Goal: Task Accomplishment & Management: Complete application form

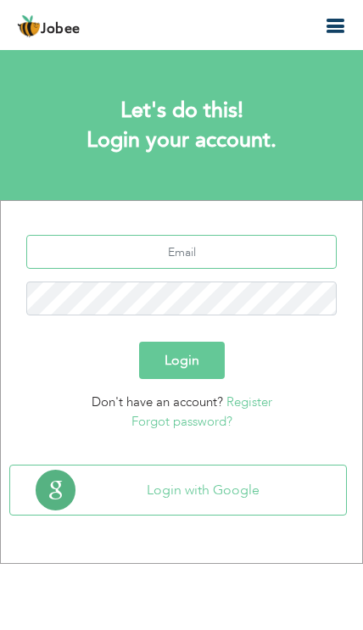
click at [259, 260] on input "text" at bounding box center [181, 252] width 310 height 34
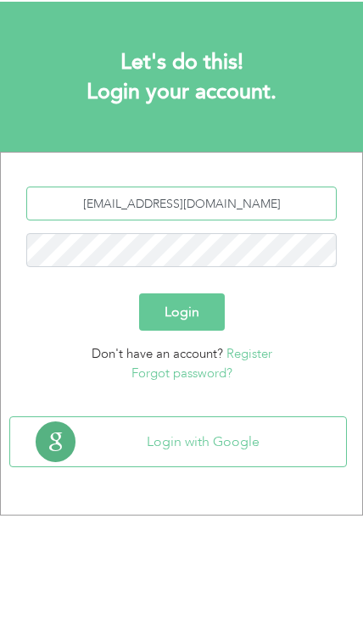
type input "[EMAIL_ADDRESS][DOMAIN_NAME]"
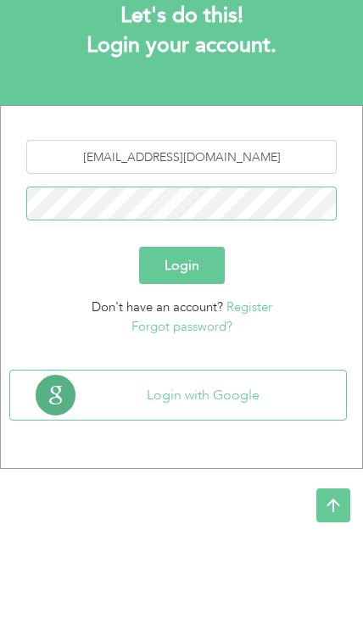
click at [181, 342] on button "Login" at bounding box center [182, 360] width 86 height 37
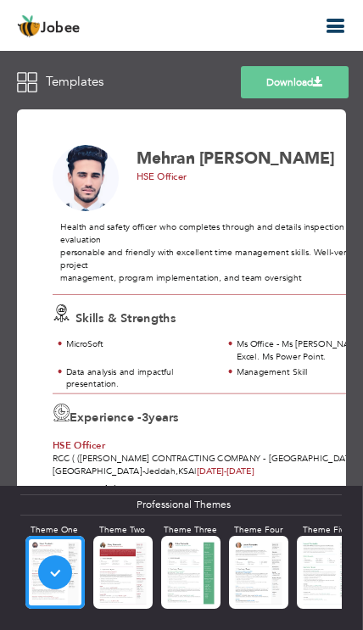
click at [336, 18] on icon "button" at bounding box center [335, 26] width 20 height 20
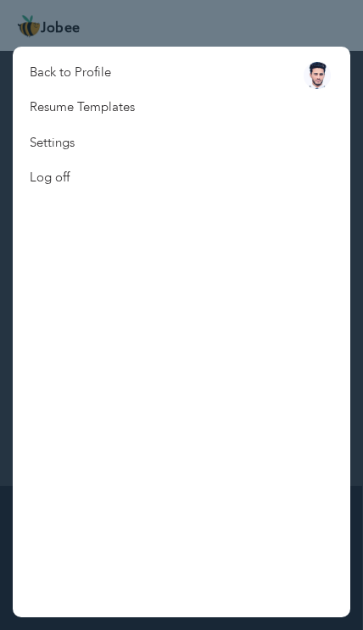
click at [143, 71] on link "Back to Profile" at bounding box center [82, 72] width 139 height 35
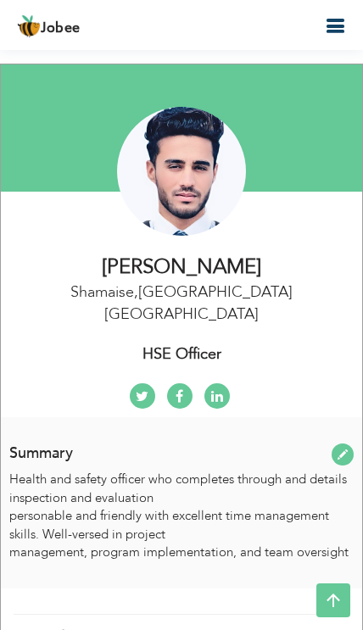
scroll to position [17, 0]
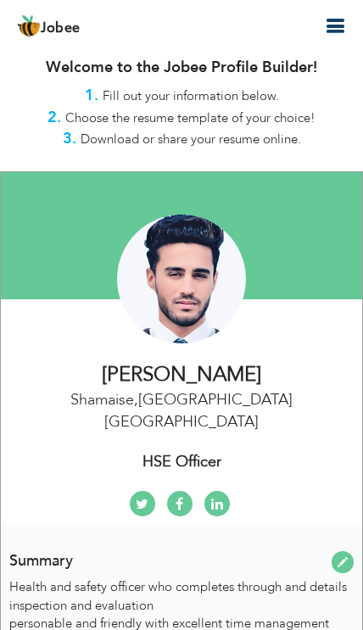
click at [324, 30] on button "button" at bounding box center [335, 26] width 31 height 23
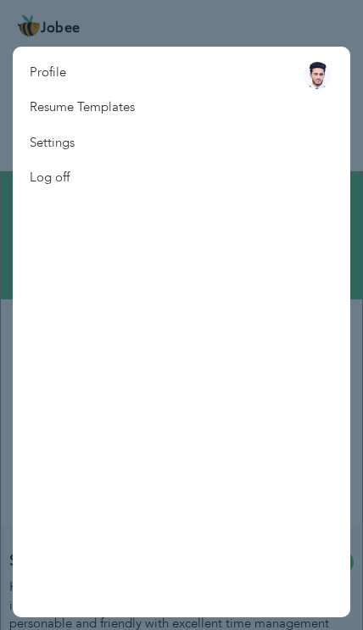
click at [171, 110] on nav "Profile Resume Templates Resume Templates Cover Letters About My Resume Welcome…" at bounding box center [182, 332] width 338 height 571
click at [132, 103] on link "Resume Templates" at bounding box center [82, 107] width 139 height 35
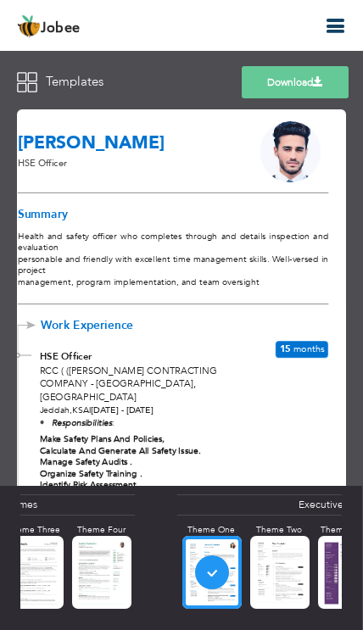
scroll to position [0, 517]
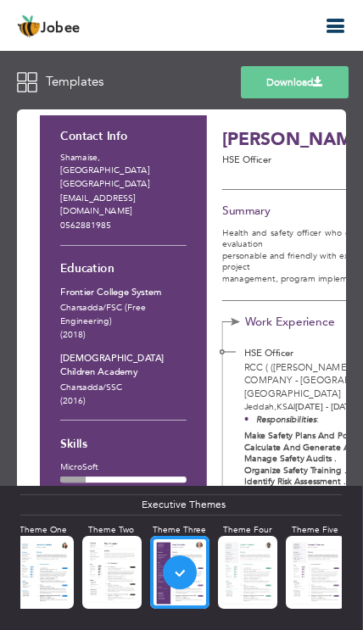
click at [311, 67] on link "Download" at bounding box center [295, 82] width 108 height 32
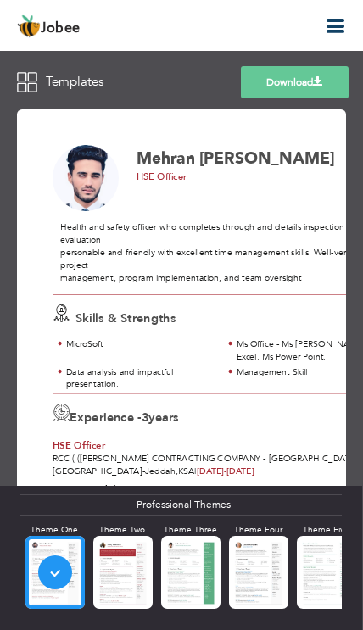
click at [337, 19] on icon "button" at bounding box center [335, 26] width 20 height 20
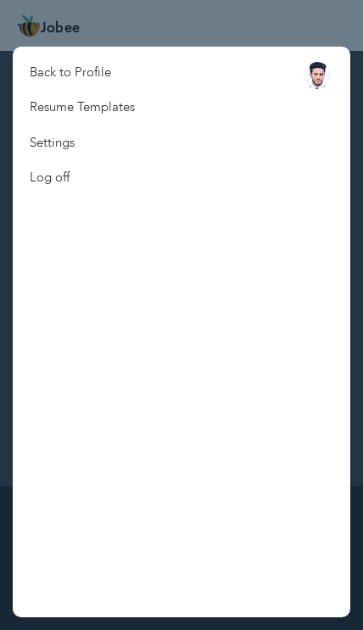
click at [181, 56] on nav "Back to Profile Resume Templates Resume Templates Cover Letters About My Resume…" at bounding box center [182, 332] width 338 height 571
click at [95, 69] on link "Back to Profile" at bounding box center [82, 72] width 139 height 35
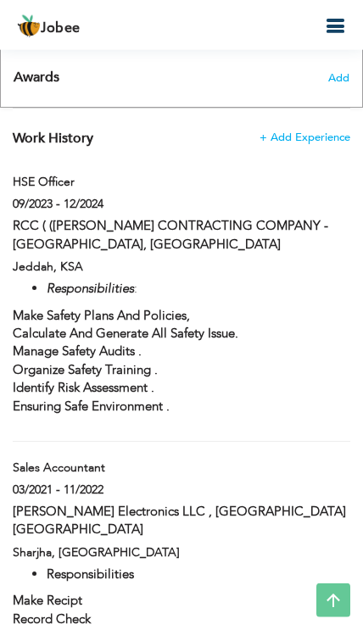
scroll to position [1464, 0]
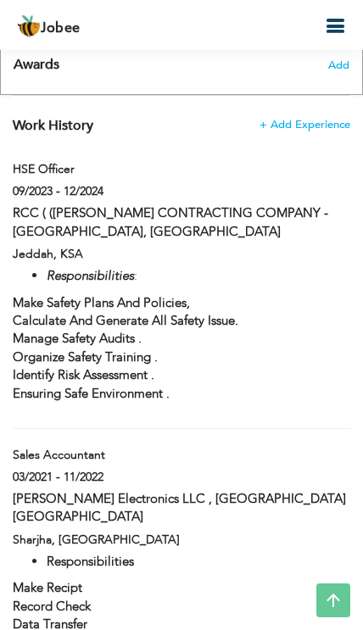
type input "HSE Officer"
type input "RCC ( ([PERSON_NAME] CONTRACTING COMPANY - [GEOGRAPHIC_DATA], [GEOGRAPHIC_DATA]"
type input "09/2023"
type input "12/2024"
type input "KSA"
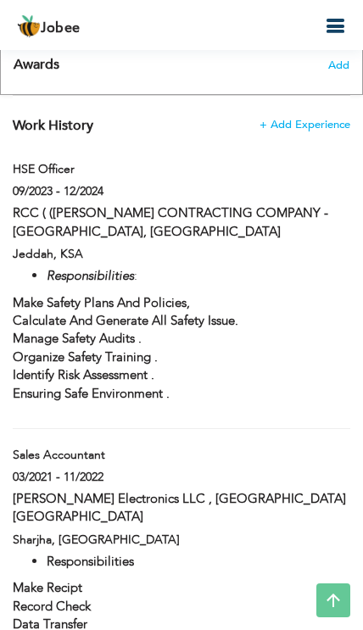
type input "Jeddah"
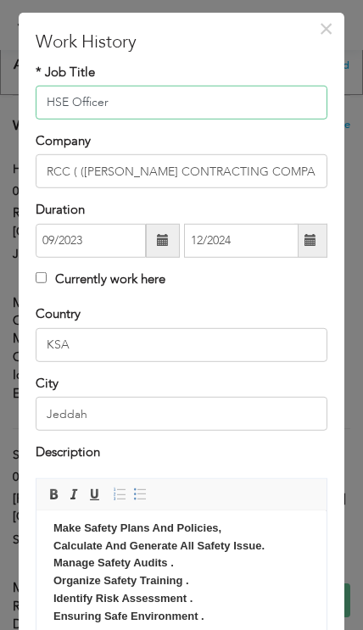
scroll to position [58, 0]
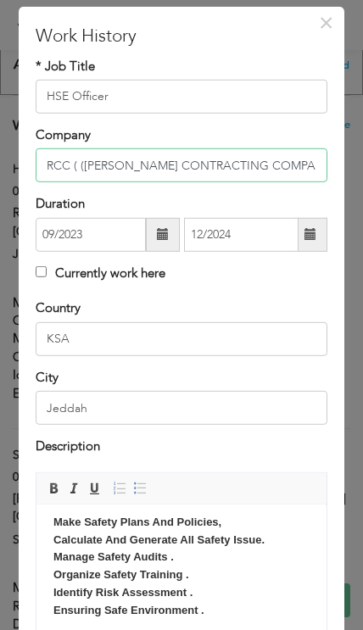
click at [291, 171] on input "RCC ( ([PERSON_NAME] CONTRACTING COMPANY - [GEOGRAPHIC_DATA], [GEOGRAPHIC_DATA]" at bounding box center [181, 165] width 291 height 34
type input "RCC ( (RANDA CONTRACTINGJeddah, Sudi Arabia"
click at [299, 173] on input "RCC ( (RANDA CONTRACTINGJeddah, Sudi Arabia" at bounding box center [181, 165] width 291 height 34
click at [302, 174] on input "RCC ( (RANDA CONTRACTINGJeddah, Sudi Arabia" at bounding box center [181, 165] width 291 height 34
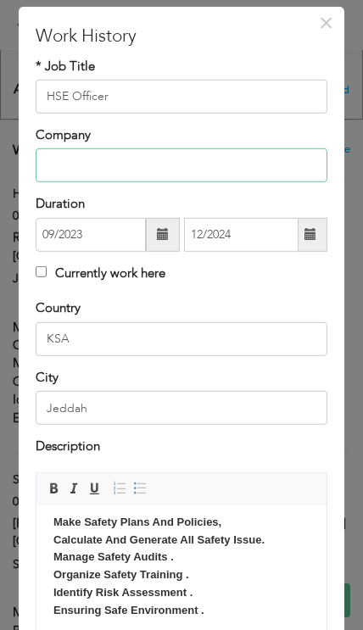
click at [255, 179] on input "text" at bounding box center [181, 165] width 291 height 34
click at [212, 171] on input "text" at bounding box center [181, 165] width 291 height 34
click at [203, 166] on input "text" at bounding box center [181, 165] width 291 height 34
paste input "ACS(ADVANCE CONSTRUCTION SOLUTION) - Riyadh, Sudi Arabia |"
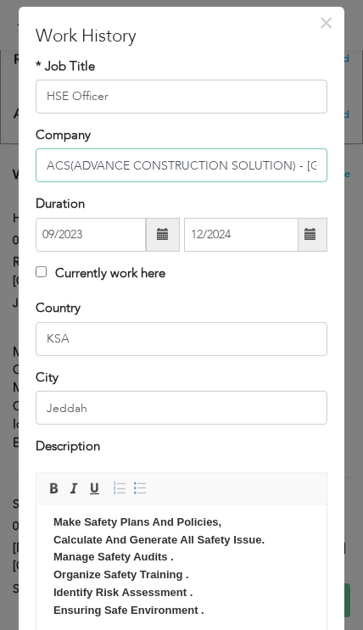
type input "ACS(ADVANCE CONSTRUCTION SOLUTION) - Riyadh, Sudi Arabia |"
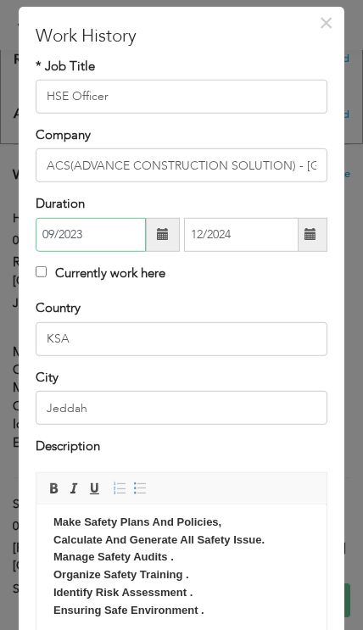
click at [106, 242] on input "09/2023" at bounding box center [91, 235] width 110 height 34
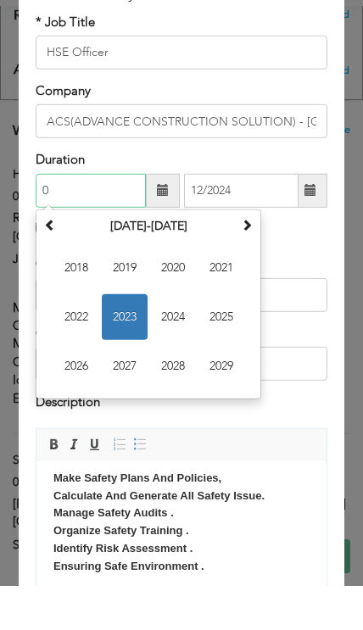
click at [131, 338] on span "2023" at bounding box center [125, 361] width 46 height 46
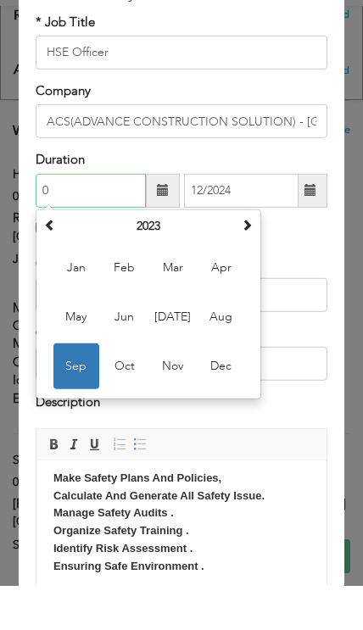
click at [223, 338] on span "Aug" at bounding box center [221, 361] width 46 height 46
type input "08/2023"
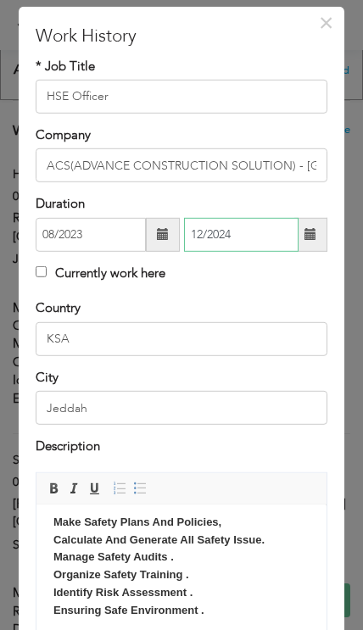
click at [241, 234] on input "12/2024" at bounding box center [241, 235] width 114 height 34
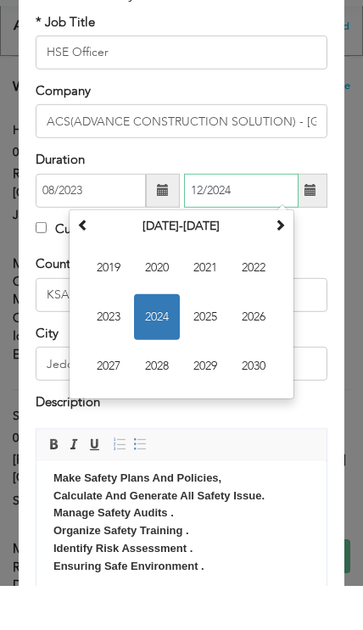
click at [159, 338] on span "2024" at bounding box center [157, 361] width 46 height 46
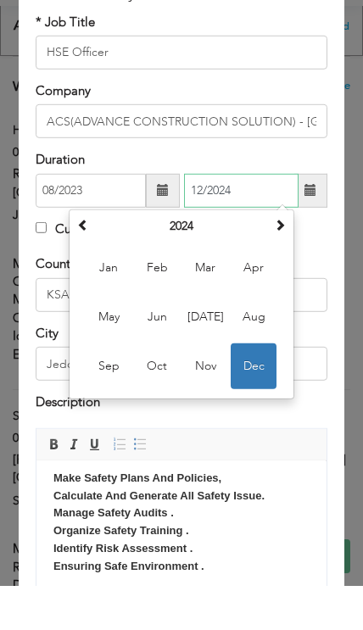
click at [203, 388] on span "Nov" at bounding box center [205, 411] width 46 height 46
type input "11/2024"
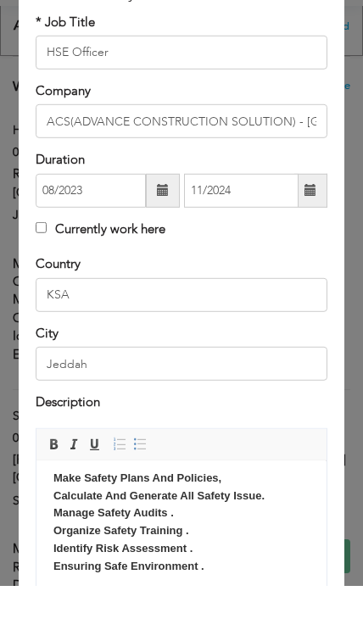
scroll to position [1503, 0]
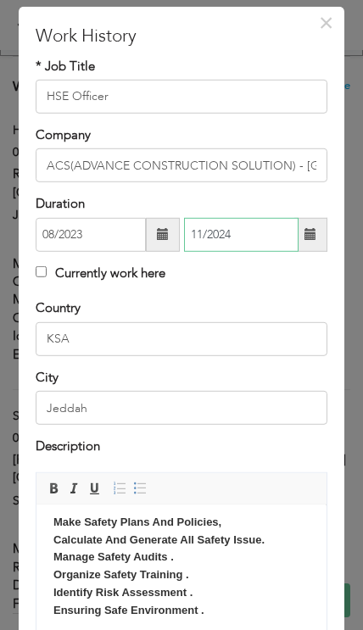
click at [236, 246] on input "11/2024" at bounding box center [241, 235] width 114 height 34
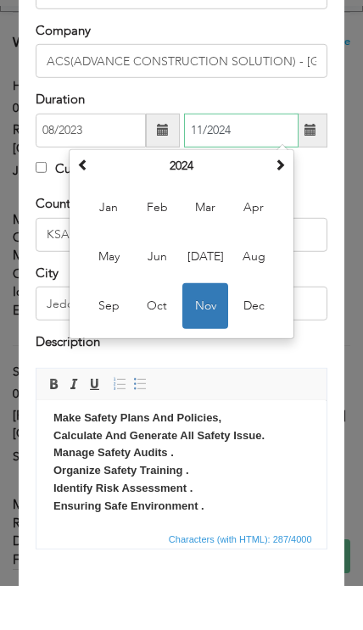
scroll to position [117, 0]
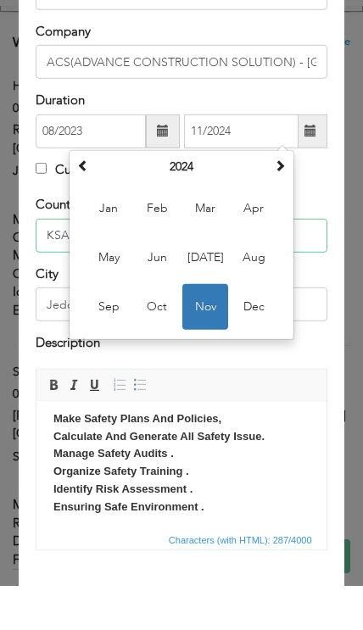
click at [322, 262] on input "KSA" at bounding box center [181, 279] width 291 height 34
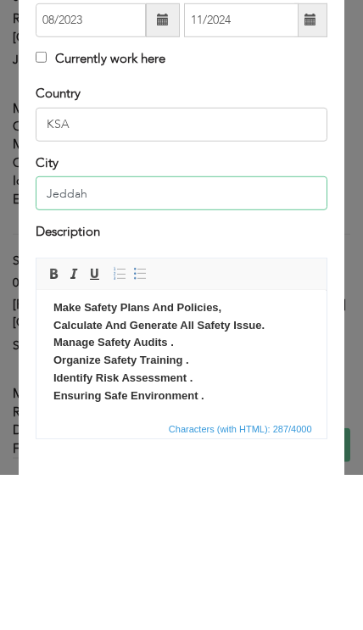
click at [246, 332] on input "Jeddah" at bounding box center [181, 349] width 291 height 34
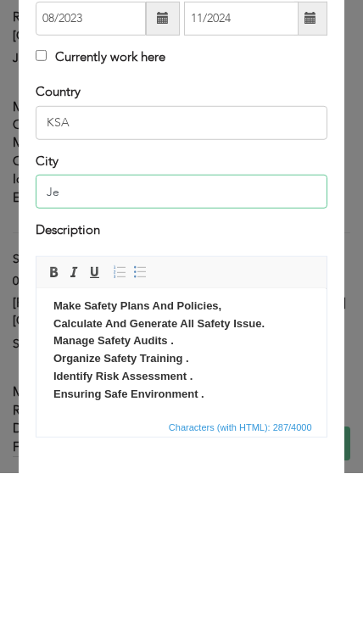
type input "J"
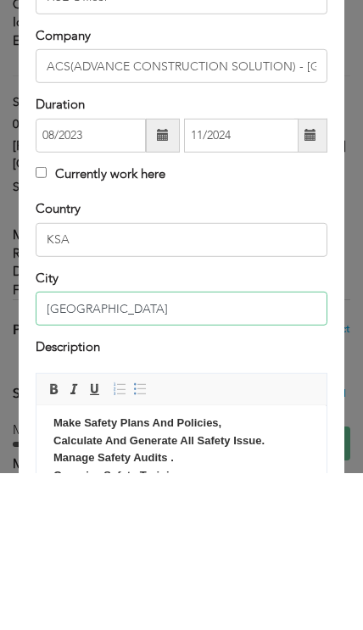
scroll to position [0, 0]
type input "Riyadh"
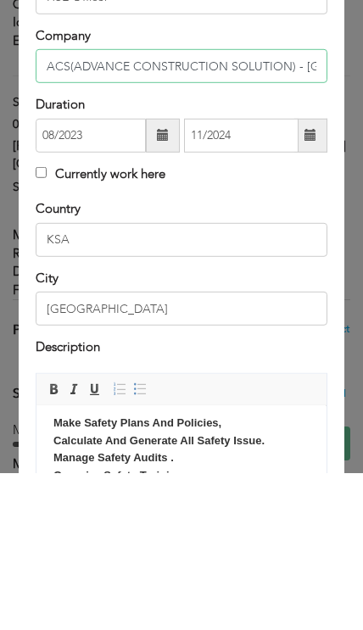
click at [305, 206] on input "ACS(ADVANCE CONSTRUCTION SOLUTION) - Riyadh, Sudi Arabia |" at bounding box center [181, 223] width 291 height 34
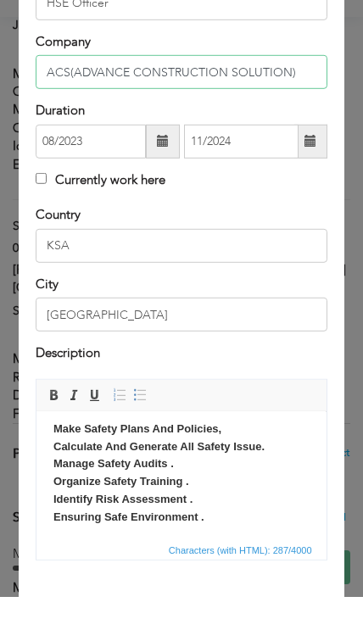
scroll to position [117, 0]
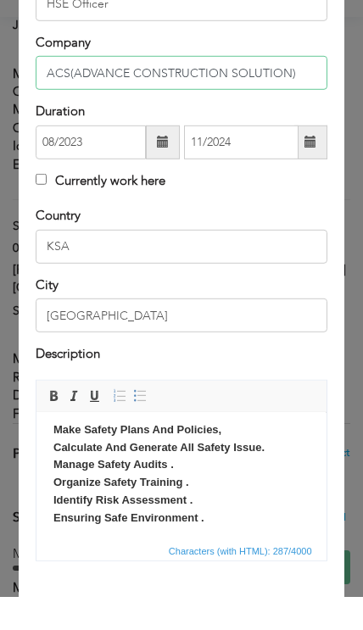
type input "ACS(ADVANCE CONSTRUCTION SOLUTION)"
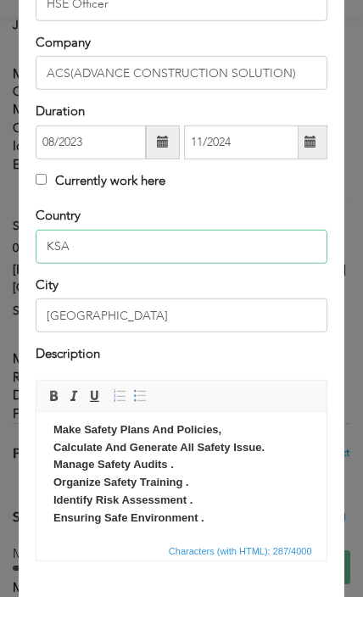
click at [228, 262] on input "KSA" at bounding box center [181, 279] width 291 height 34
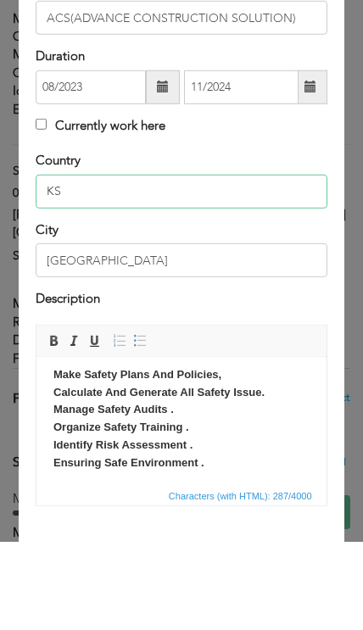
type input "K"
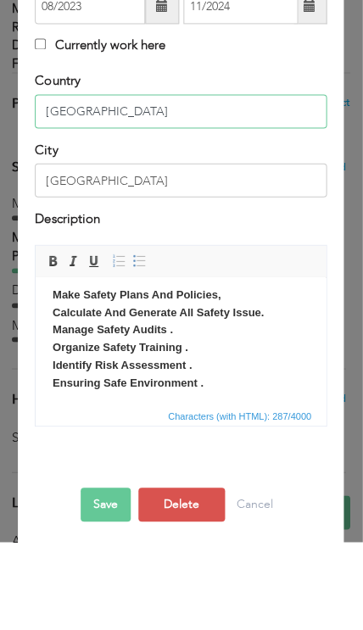
scroll to position [196, 0]
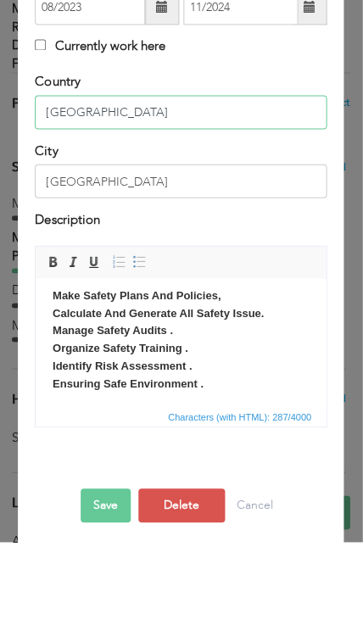
type input "[GEOGRAPHIC_DATA]"
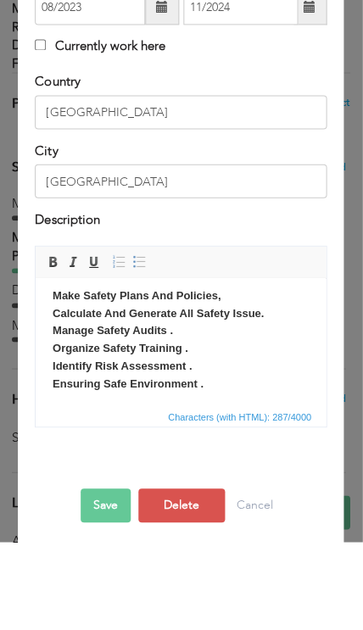
click at [260, 288] on p "Make Safety Plans And Policies, Calculate And Generate All Safety Issue. Manage…" at bounding box center [180, 341] width 255 height 106
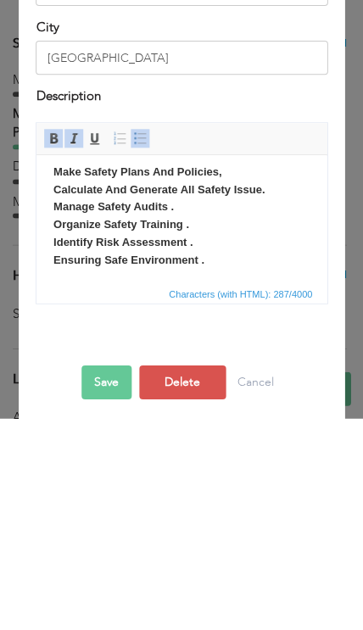
click at [258, 255] on p "Make Safety Plans And Policies, Calculate And Generate All Safety Issue. Manage…" at bounding box center [180, 217] width 255 height 106
click at [131, 271] on p "Make Safety Plans And Policies, Calculate And Generate All Safety Issue. Manage…" at bounding box center [180, 226] width 255 height 124
click at [123, 271] on p "Make Safety Plans And Policies, Calculate And Generate All Safety Issue. Manage…" at bounding box center [180, 226] width 255 height 124
click at [122, 270] on p "Make Safety Plans And Policies, Calculate And Generate All Safety Issue. Manage…" at bounding box center [180, 226] width 255 height 124
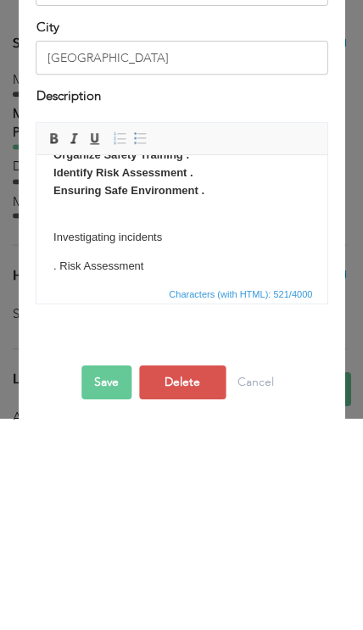
scroll to position [125, 0]
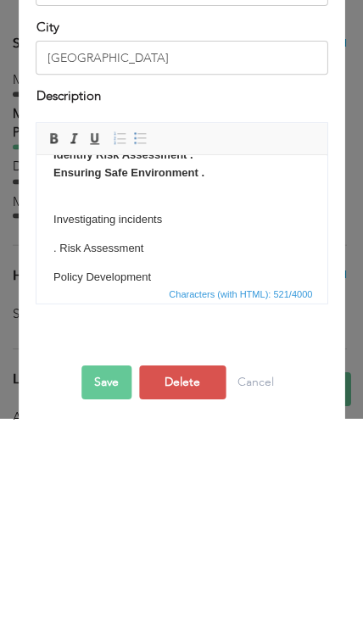
click at [58, 216] on p "Investigating incidents" at bounding box center [180, 219] width 255 height 18
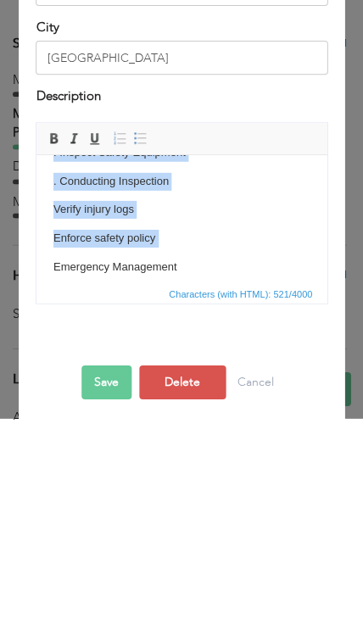
scroll to position [5, 0]
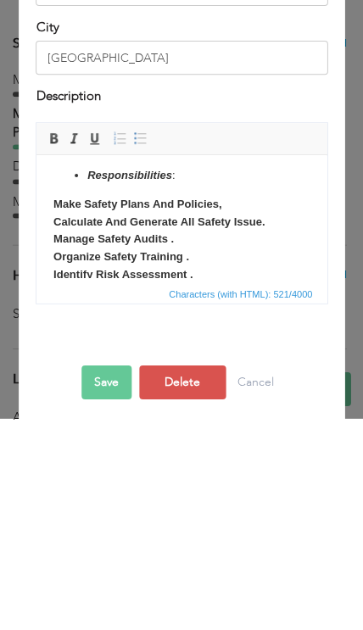
click at [54, 343] on span at bounding box center [54, 350] width 14 height 14
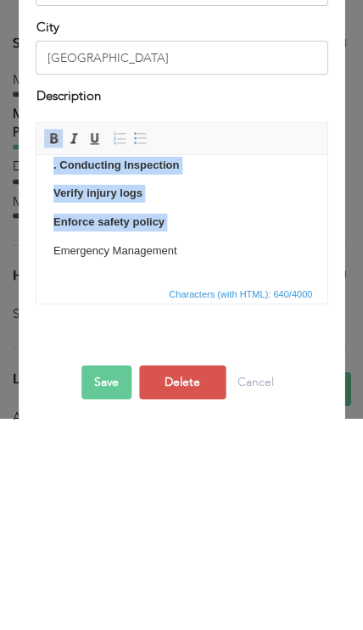
scroll to position [278, 0]
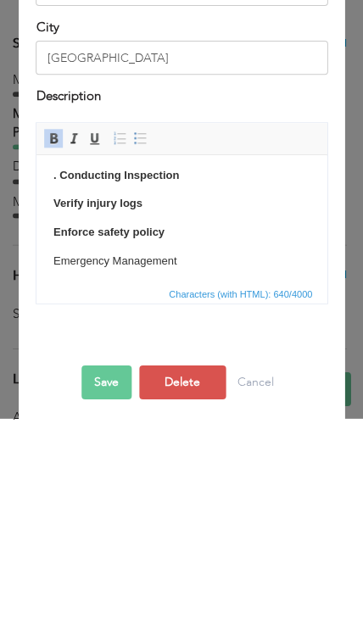
click at [251, 228] on p "Enforce safety policy" at bounding box center [180, 233] width 255 height 18
click at [70, 253] on p "Emergency Management" at bounding box center [180, 262] width 255 height 18
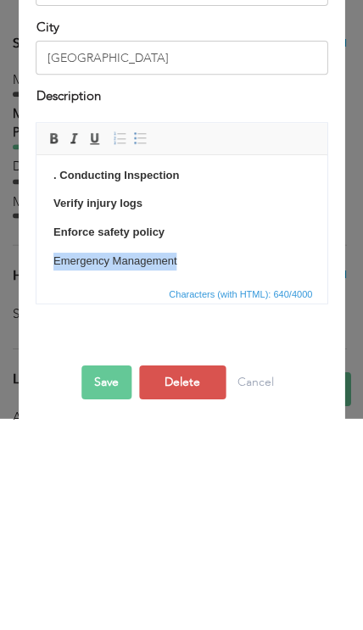
click at [57, 343] on span at bounding box center [54, 350] width 14 height 14
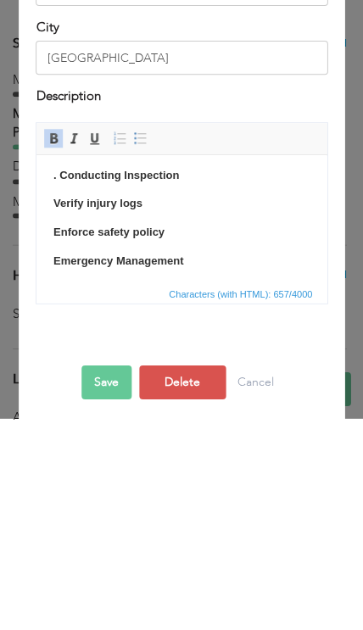
click at [263, 253] on p "Emergency Management" at bounding box center [180, 262] width 255 height 18
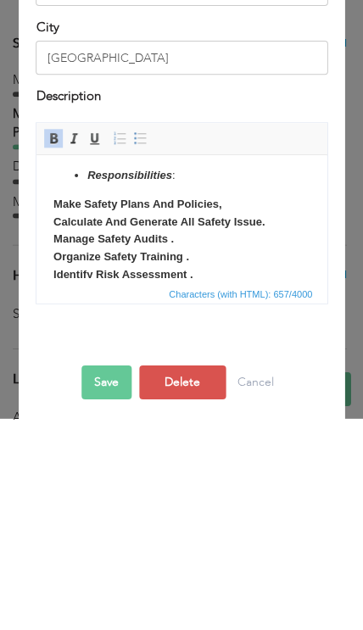
scroll to position [0, 0]
click at [272, 260] on p "Make Safety Plans And Policies, Calculate And Generate All Safety Issue. Manage…" at bounding box center [180, 258] width 255 height 124
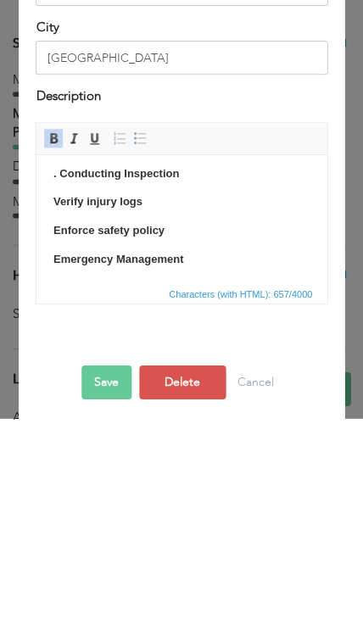
scroll to position [278, 0]
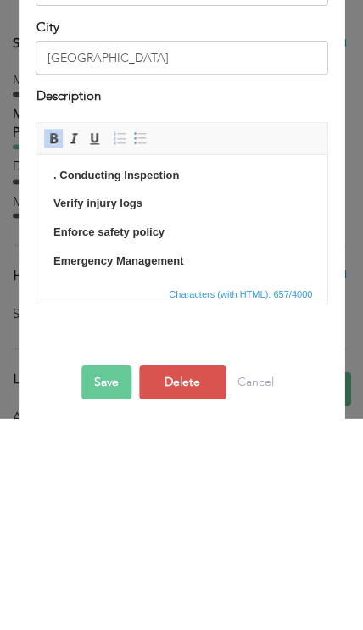
click at [93, 577] on button "Save" at bounding box center [106, 594] width 50 height 34
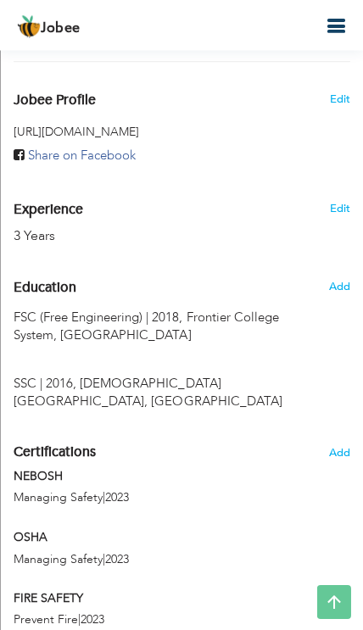
scroll to position [720, 0]
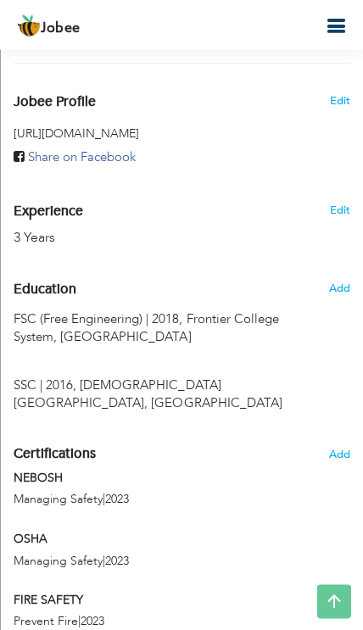
radio input "true"
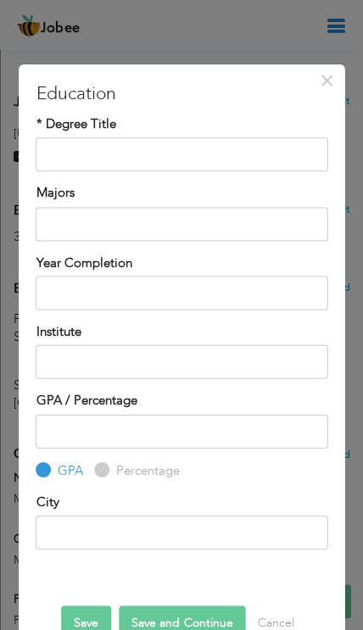
click at [334, 81] on button "×" at bounding box center [326, 79] width 27 height 27
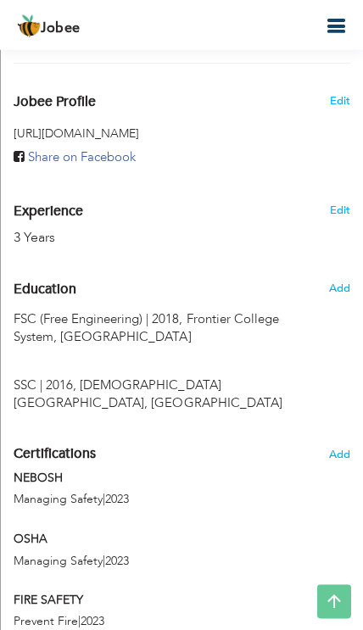
type input "FSC (Free Engineering)"
type input "2018"
type input "Frontier College System"
radio input "false"
radio input "true"
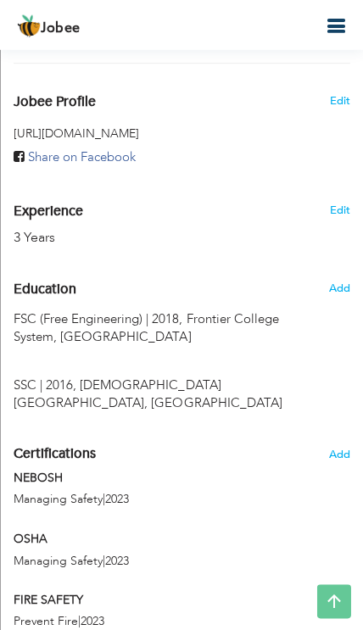
type input "Charsadda"
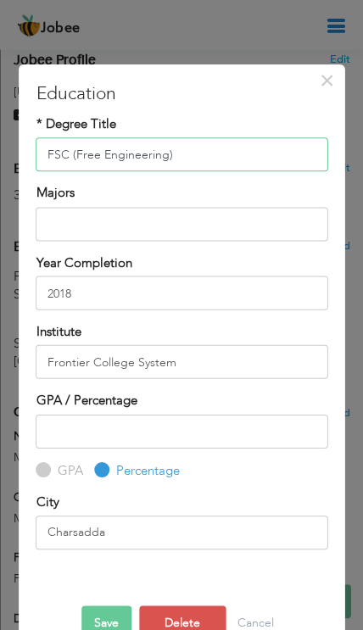
scroll to position [763, 0]
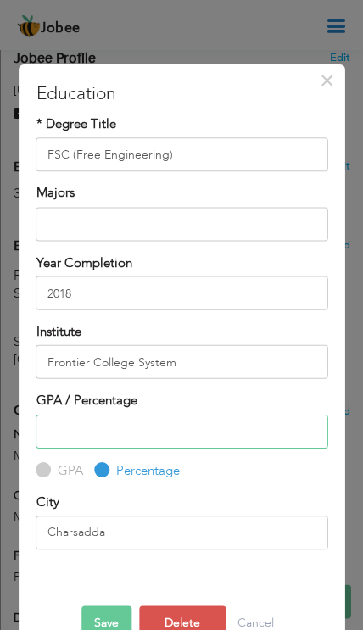
click at [91, 422] on input "number" at bounding box center [181, 431] width 291 height 34
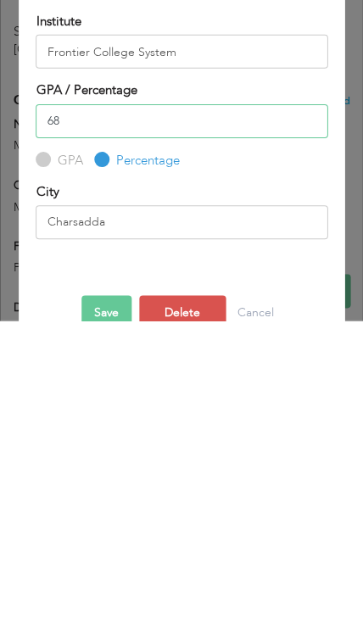
type input "68"
click at [105, 605] on button "Save" at bounding box center [106, 622] width 50 height 34
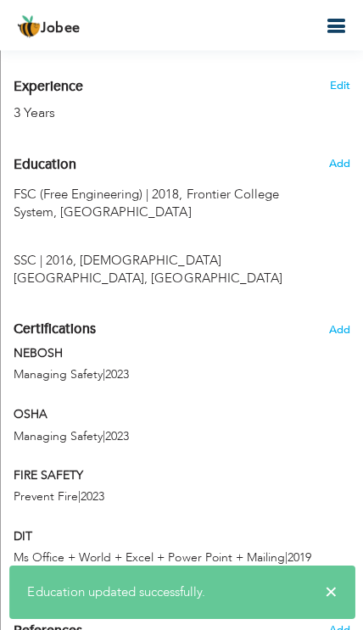
scroll to position [845, 0]
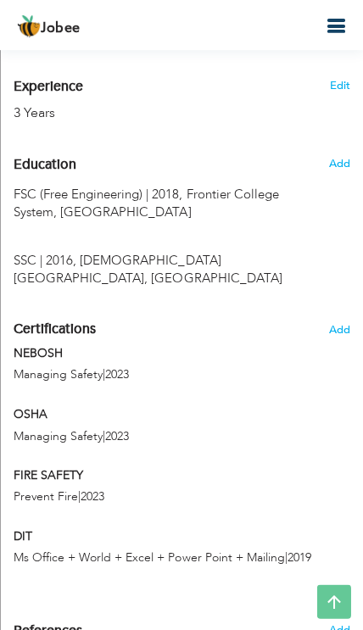
type input "SSC"
type input "2016"
type input "[DEMOGRAPHIC_DATA] Children Academy"
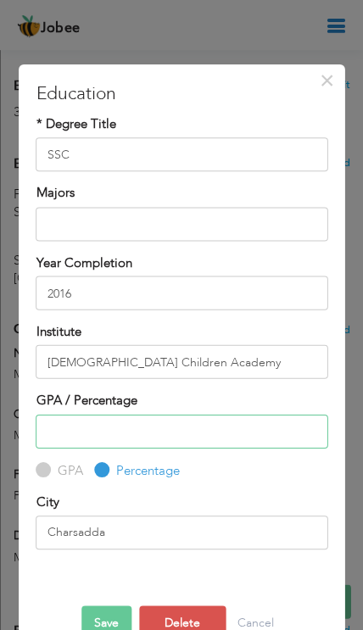
click at [64, 427] on input "number" at bounding box center [181, 431] width 291 height 34
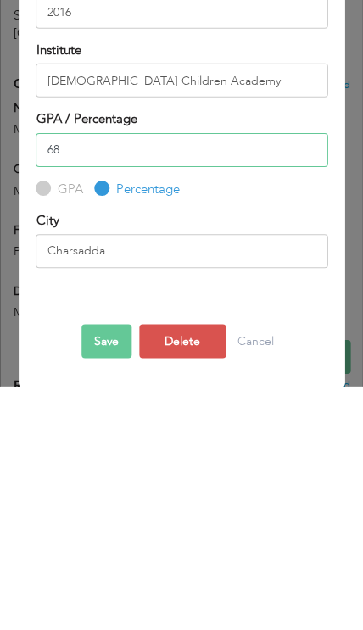
scroll to position [36, 0]
type input "68"
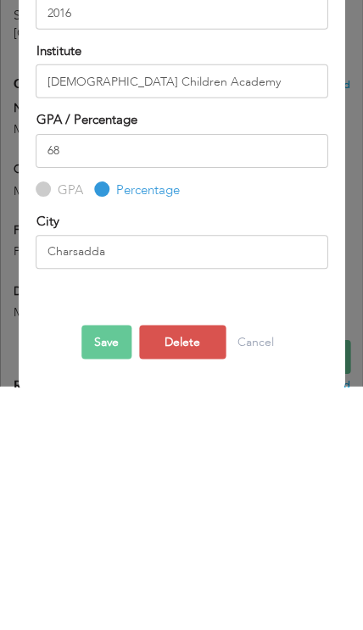
click at [98, 569] on button "Save" at bounding box center [106, 586] width 50 height 34
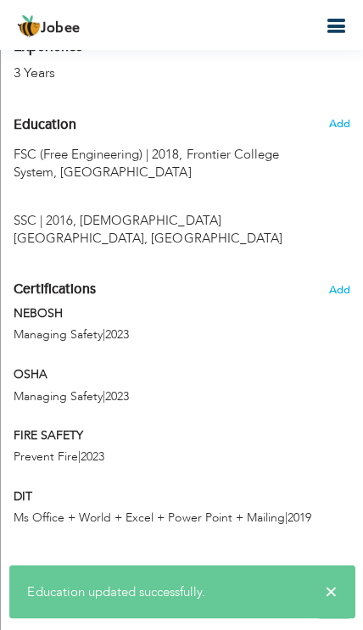
scroll to position [857, 0]
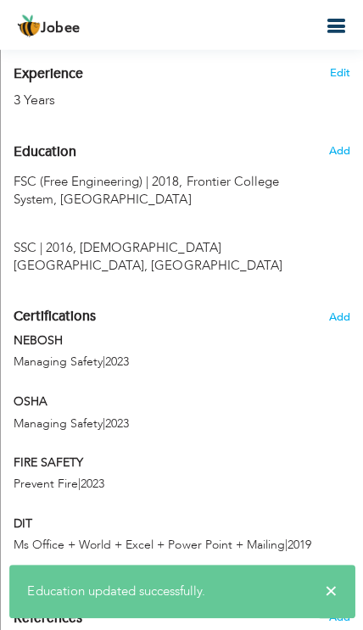
type input "FSC (Free Engineering)"
type input "2018"
type input "Frontier College System"
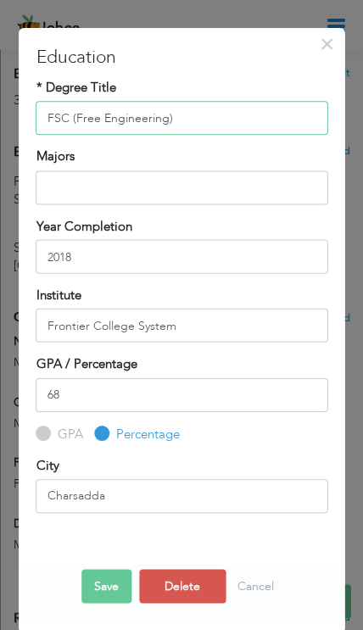
scroll to position [36, 0]
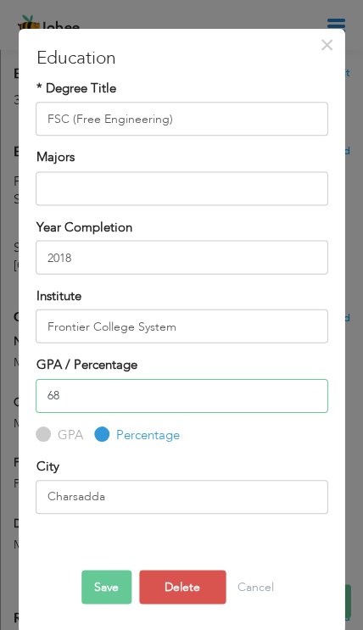
click at [74, 378] on input "68" at bounding box center [181, 395] width 291 height 34
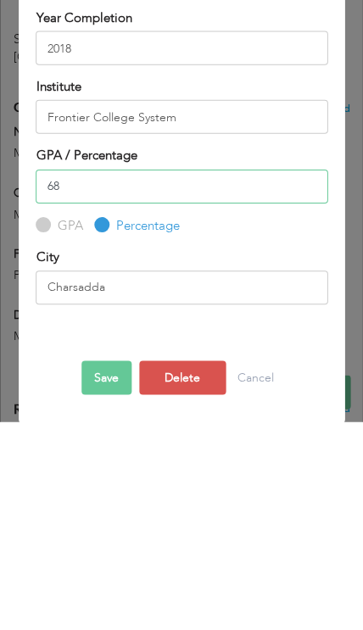
click at [78, 378] on input "68" at bounding box center [181, 395] width 291 height 34
type input "6"
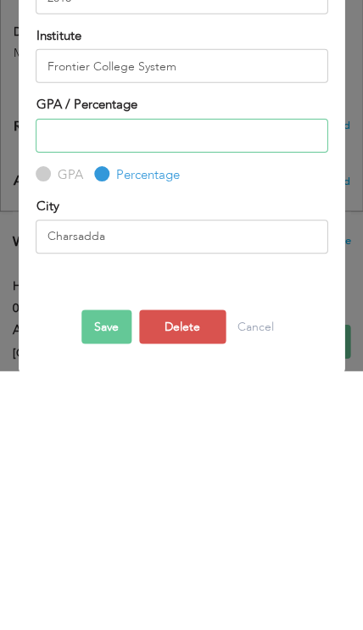
scroll to position [8, 0]
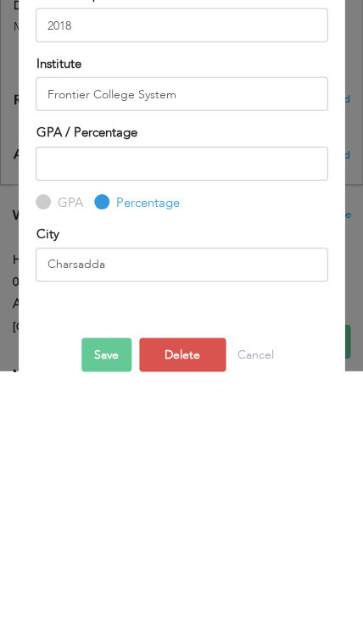
click at [95, 597] on button "Save" at bounding box center [106, 614] width 50 height 34
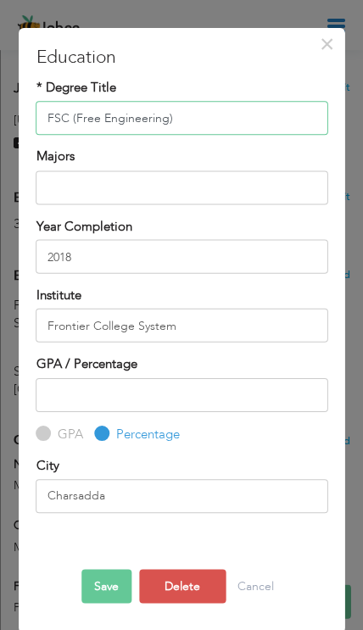
scroll to position [36, 0]
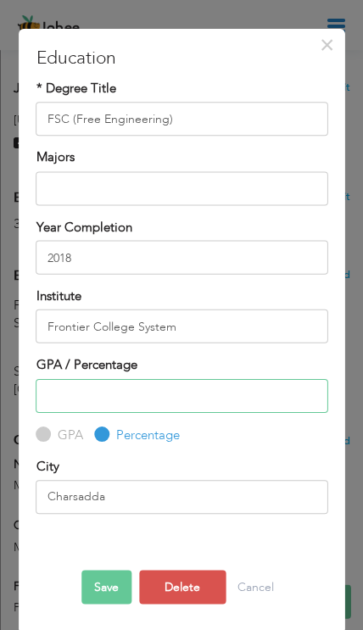
click at [64, 390] on input "number" at bounding box center [181, 395] width 291 height 34
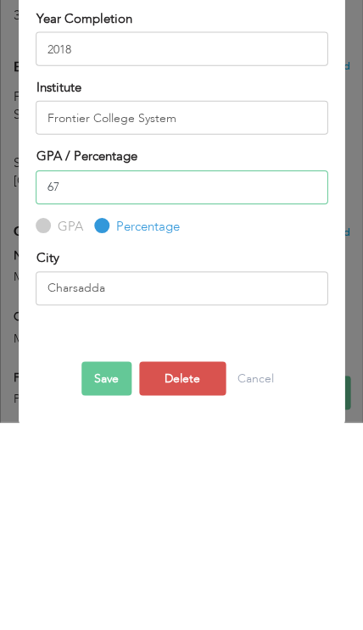
scroll to position [0, 0]
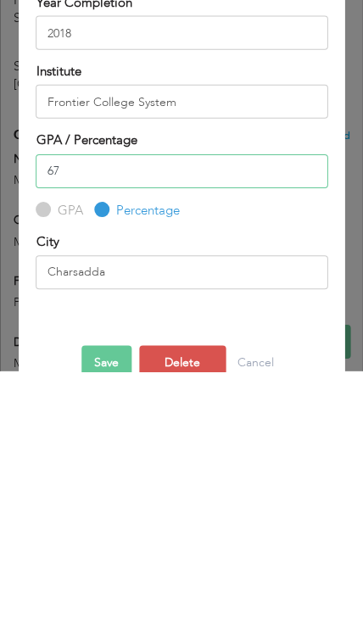
type input "67"
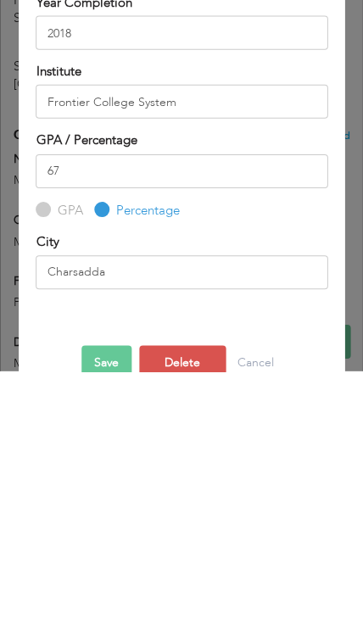
click at [100, 605] on button "Save" at bounding box center [106, 622] width 50 height 34
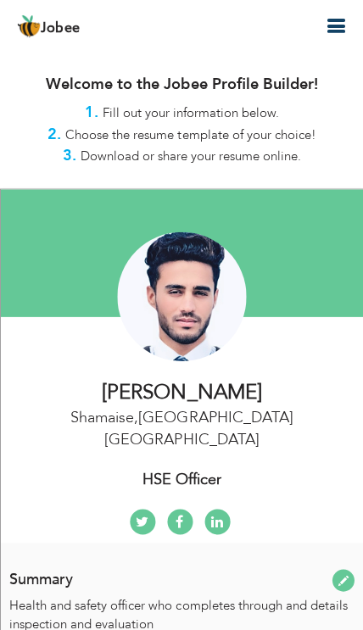
click at [335, 22] on icon "button" at bounding box center [335, 26] width 20 height 20
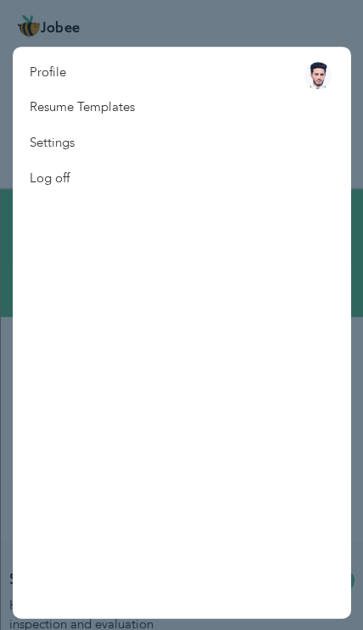
click at [123, 108] on link "Resume Templates" at bounding box center [82, 107] width 139 height 35
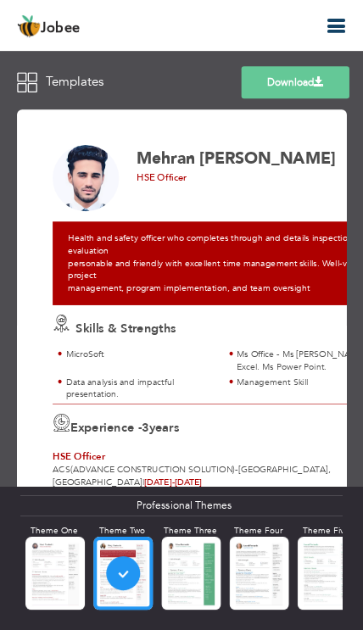
click at [100, 334] on span "Skills & Strengths" at bounding box center [125, 328] width 100 height 17
click at [81, 404] on div "Experience - 3 years HSE Officer ACS(ADVANCE CONSTRUCTION SOLUTION) - Riyadh , …" at bounding box center [223, 565] width 356 height 322
click at [105, 382] on div "Data analysis and impactful presentation." at bounding box center [141, 388] width 150 height 25
click at [101, 362] on div at bounding box center [223, 362] width 341 height 28
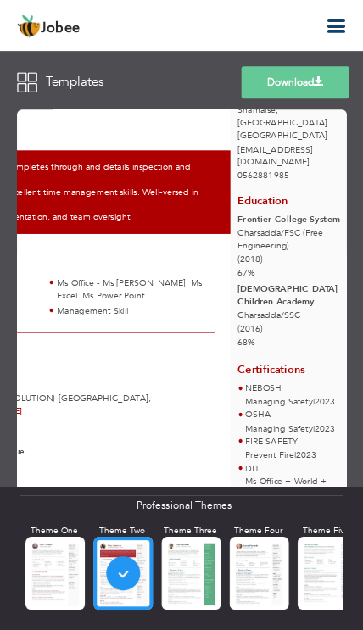
scroll to position [71, 181]
click at [338, 28] on icon "button" at bounding box center [335, 26] width 20 height 20
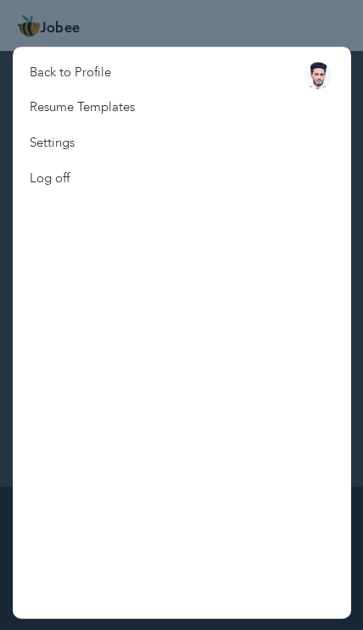
click at [99, 68] on link "Back to Profile" at bounding box center [82, 72] width 139 height 35
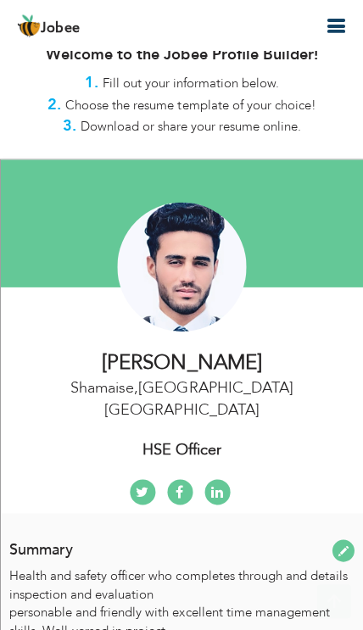
scroll to position [20, 0]
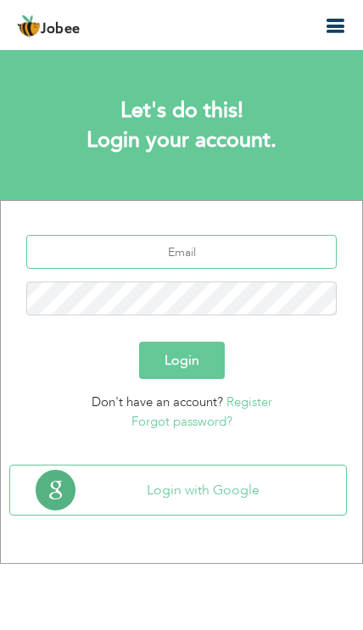
click at [117, 251] on input "text" at bounding box center [181, 252] width 310 height 34
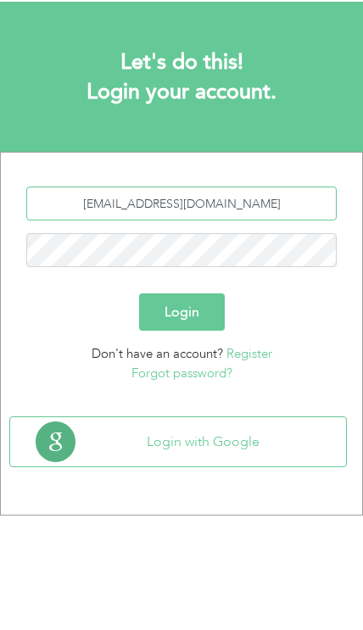
type input "mehranjan501@gmail.com"
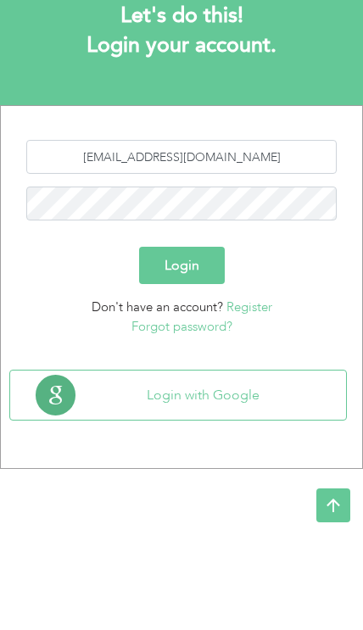
click at [213, 342] on button "Login" at bounding box center [182, 360] width 86 height 37
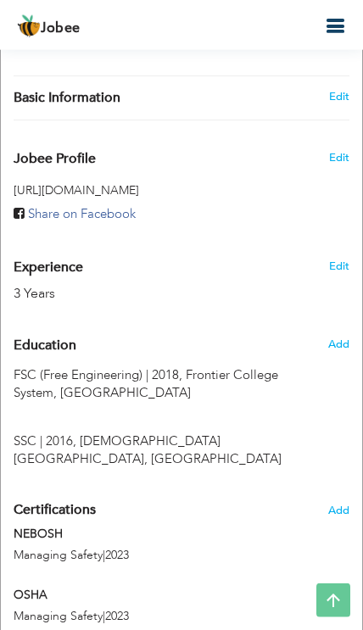
scroll to position [666, 0]
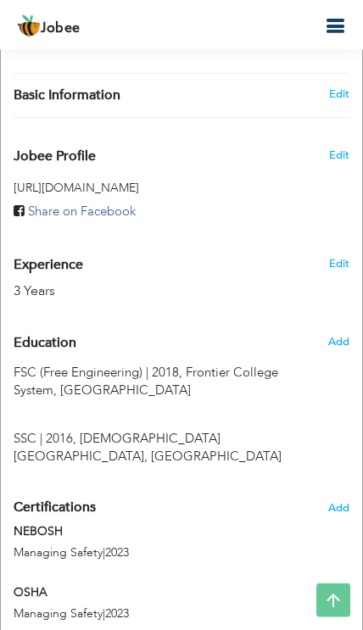
type input "FSC (Free Engineering)"
type input "2018"
type input "Frontier College System"
type input "67"
radio input "true"
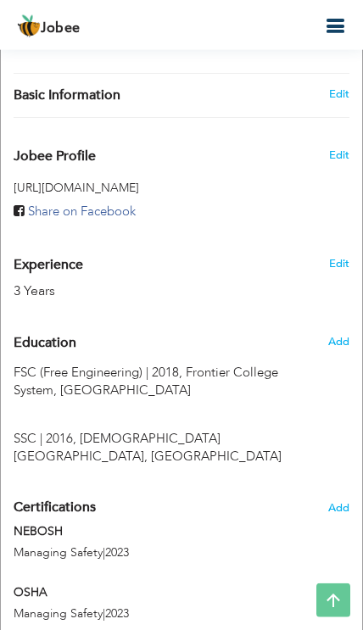
type input "Charsadda"
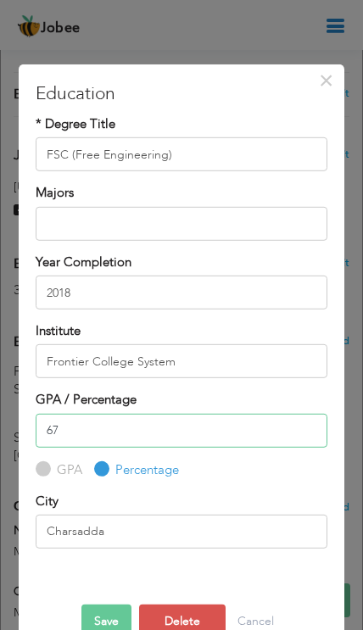
click at [81, 430] on input "67" at bounding box center [181, 431] width 291 height 34
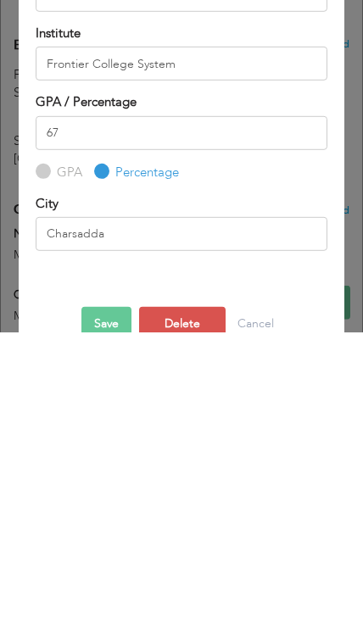
click at [177, 605] on button "Delete" at bounding box center [182, 622] width 87 height 34
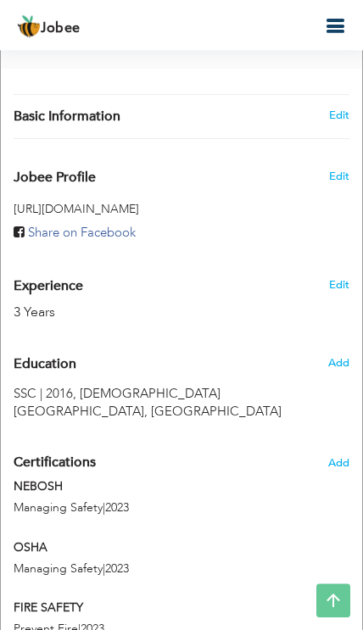
scroll to position [645, 0]
radio input "true"
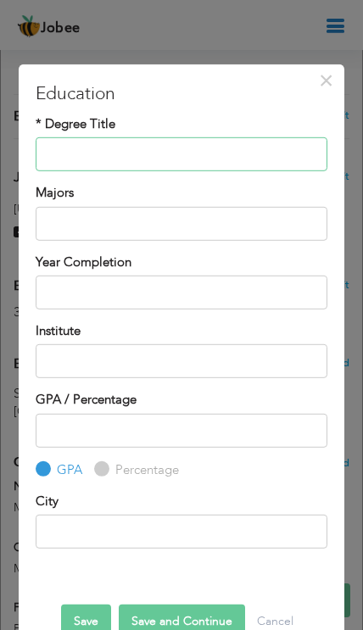
click at [243, 162] on input "text" at bounding box center [181, 154] width 291 height 34
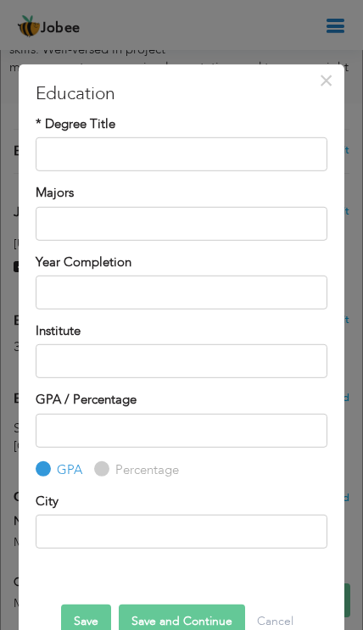
click at [327, 81] on span "×" at bounding box center [326, 79] width 14 height 31
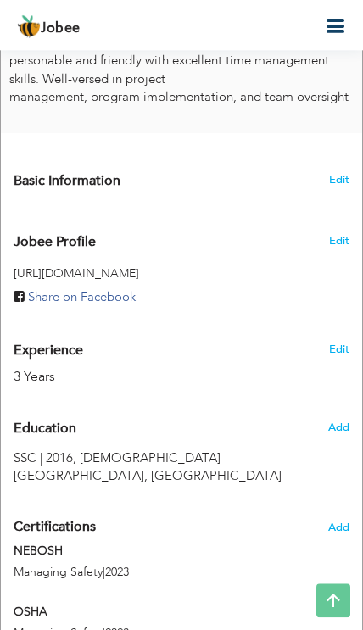
type input "SSC"
type input "2016"
type input "[DEMOGRAPHIC_DATA] Children Academy"
type input "68"
radio input "false"
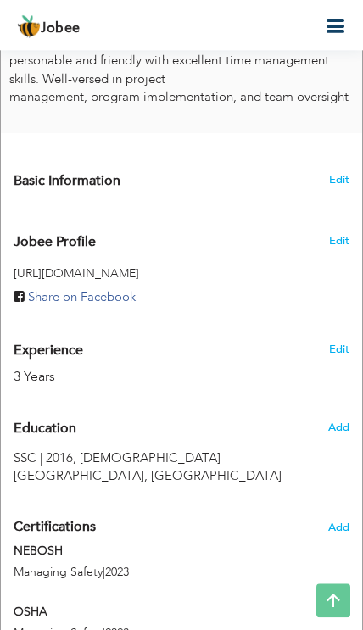
radio input "true"
type input "Charsadda"
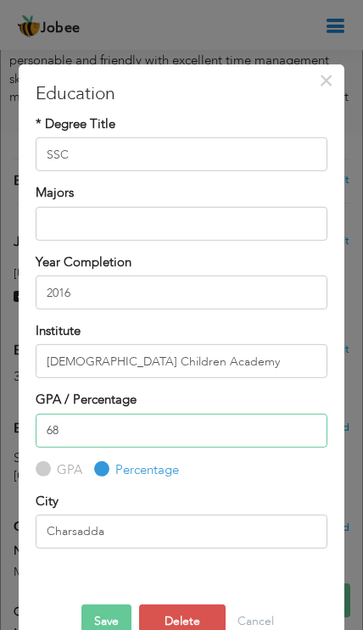
click at [75, 436] on input "68" at bounding box center [181, 431] width 291 height 34
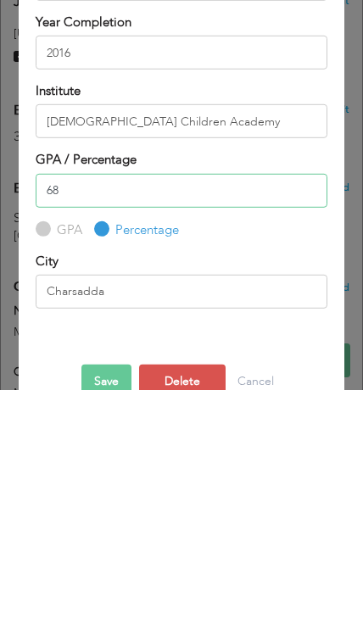
type input "6"
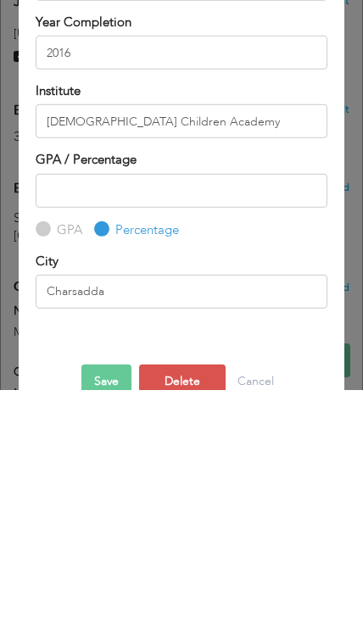
click at [92, 605] on button "Save" at bounding box center [106, 622] width 50 height 34
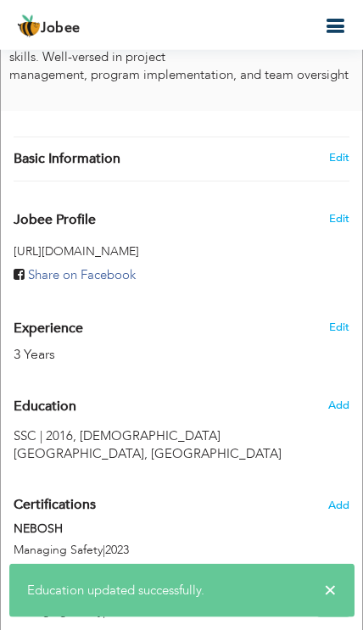
scroll to position [603, 0]
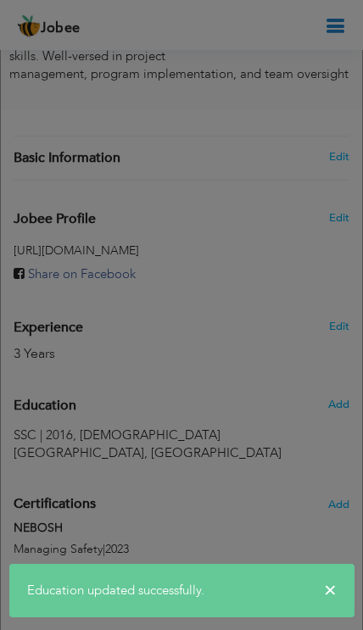
click at [334, 372] on div at bounding box center [181, 315] width 363 height 630
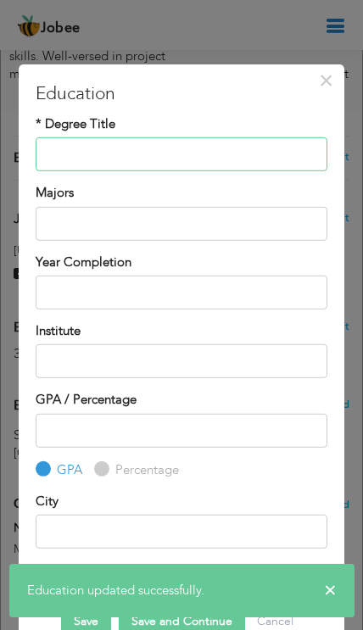
click at [221, 146] on input "text" at bounding box center [181, 154] width 291 height 34
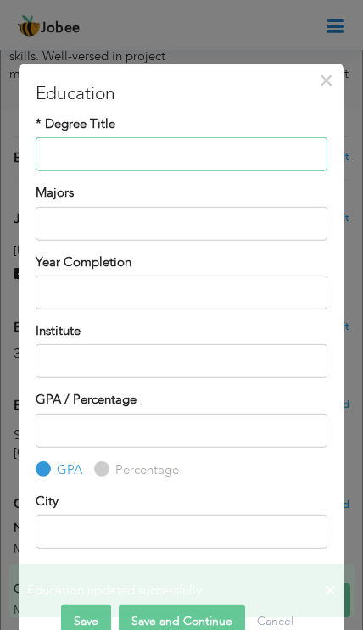
scroll to position [572, 0]
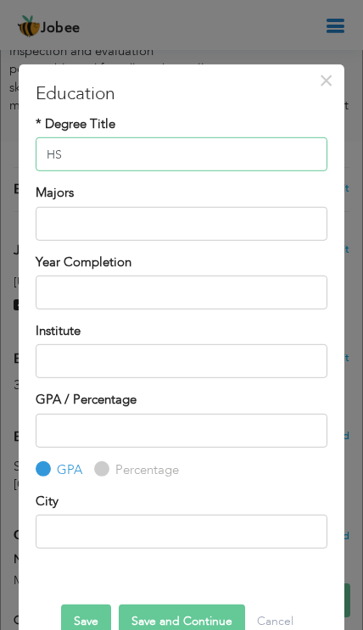
type input "H"
type input "FSC (Frontier College System)"
click at [253, 282] on input "text" at bounding box center [181, 293] width 291 height 34
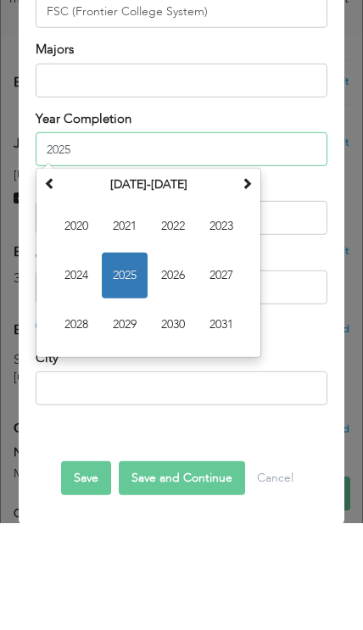
scroll to position [36, 0]
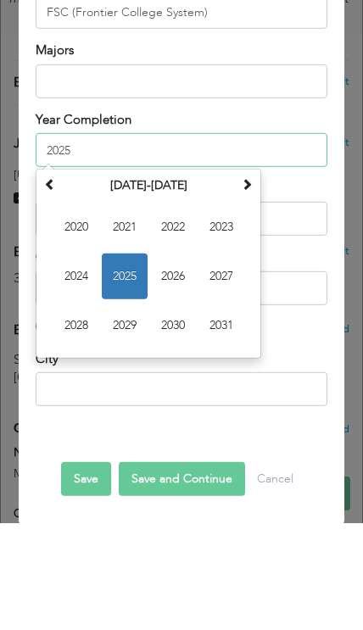
click at [68, 279] on th "2020-2031" at bounding box center [148, 291] width 176 height 25
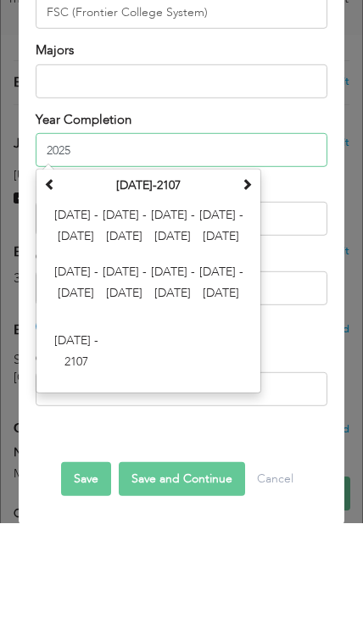
click at [248, 284] on span at bounding box center [247, 290] width 12 height 12
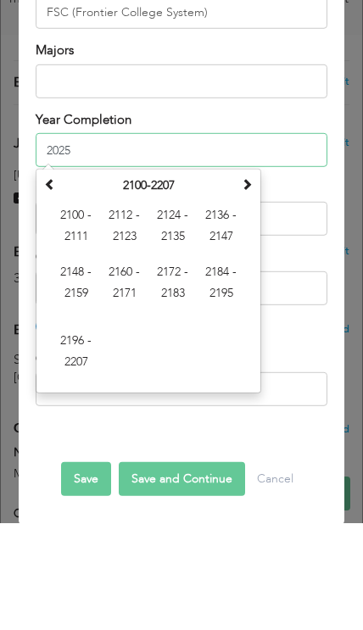
click at [154, 304] on td "2100 - 2111 2112 - 2123 2124 - 2135 2136 - 2147 2148 - 2159 2160 - 2171 2172 - …" at bounding box center [148, 399] width 217 height 191
click at [160, 279] on th "2100-2207" at bounding box center [148, 291] width 176 height 25
click at [243, 284] on span at bounding box center [247, 290] width 12 height 12
click at [134, 310] on span "2212 - 2223" at bounding box center [125, 333] width 46 height 46
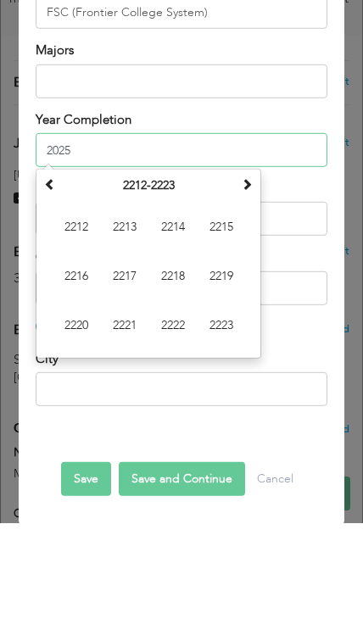
click at [248, 279] on th at bounding box center [247, 291] width 20 height 25
click at [245, 284] on span at bounding box center [247, 290] width 12 height 12
click at [149, 279] on th "2232-2243" at bounding box center [148, 291] width 176 height 25
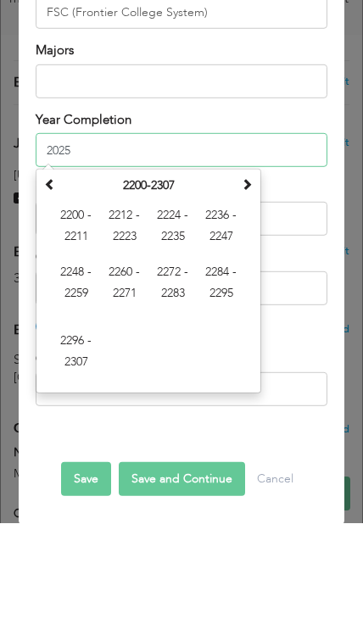
click at [59, 279] on th at bounding box center [50, 291] width 20 height 25
click at [170, 310] on span "2124 - 2135" at bounding box center [173, 333] width 46 height 46
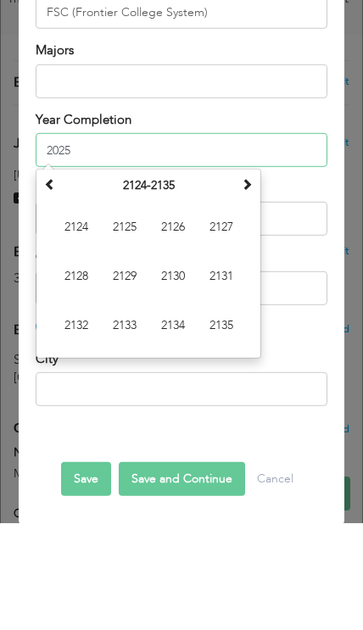
click at [47, 284] on span at bounding box center [50, 290] width 12 height 12
click at [142, 279] on th "2114-2125" at bounding box center [148, 291] width 176 height 25
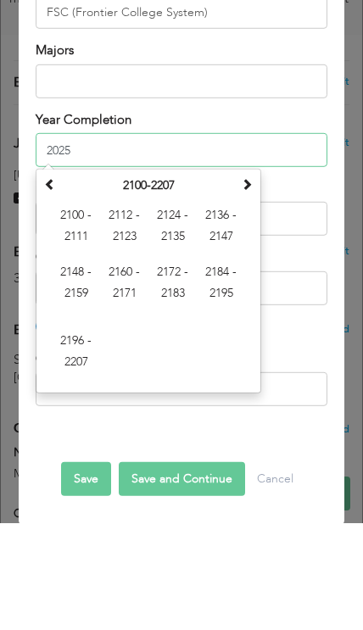
click at [45, 284] on span at bounding box center [50, 290] width 12 height 12
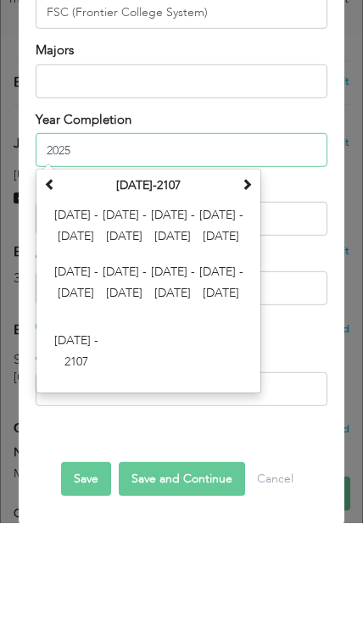
click at [69, 310] on span "2000 - 2011" at bounding box center [76, 333] width 46 height 46
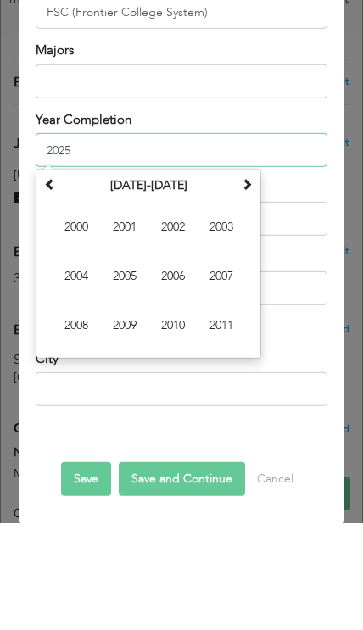
click at [248, 284] on span at bounding box center [247, 290] width 12 height 12
click at [242, 284] on span at bounding box center [247, 290] width 12 height 12
click at [60, 279] on th at bounding box center [50, 291] width 20 height 25
click at [73, 409] on span "2018" at bounding box center [76, 432] width 46 height 46
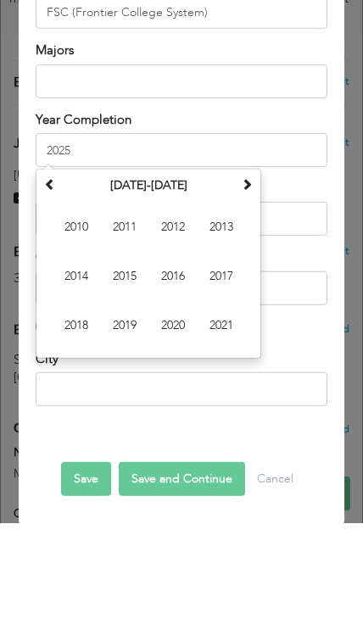
type input "2018"
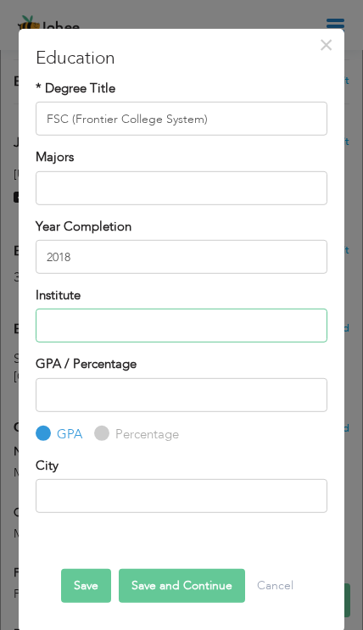
click at [237, 325] on input "text" at bounding box center [181, 326] width 291 height 34
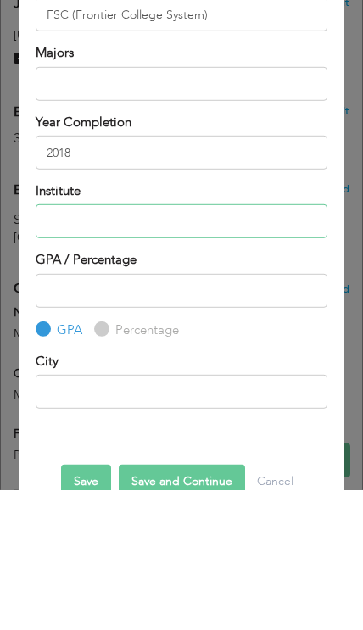
scroll to position [0, 0]
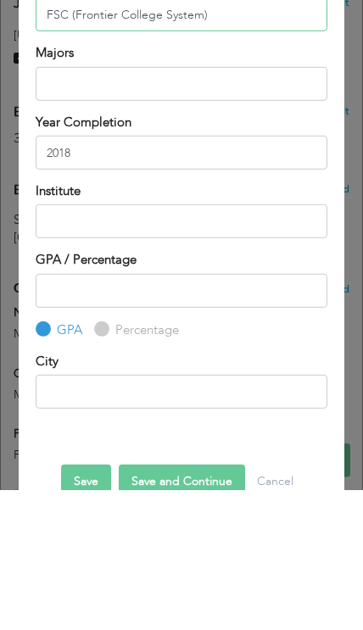
click at [247, 137] on input "FSC (Frontier College System)" at bounding box center [181, 154] width 291 height 34
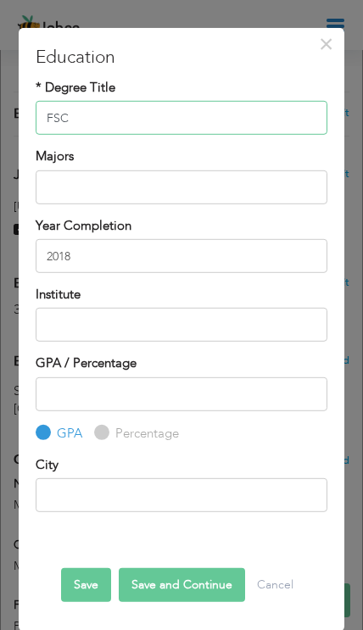
scroll to position [36, 0]
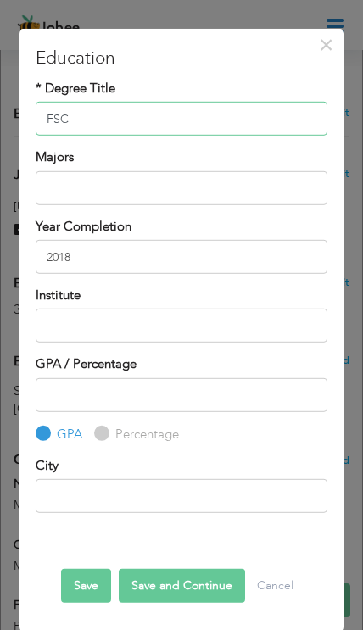
type input "FSC"
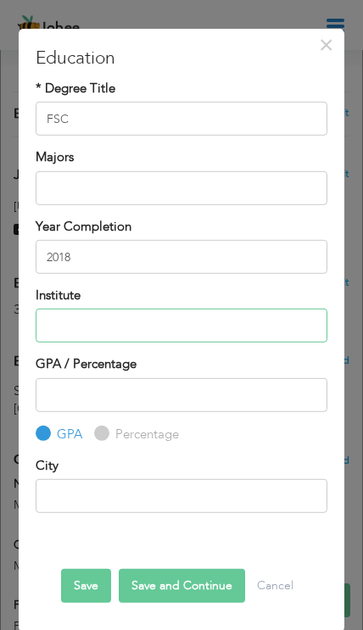
click at [215, 336] on input "text" at bounding box center [181, 326] width 291 height 34
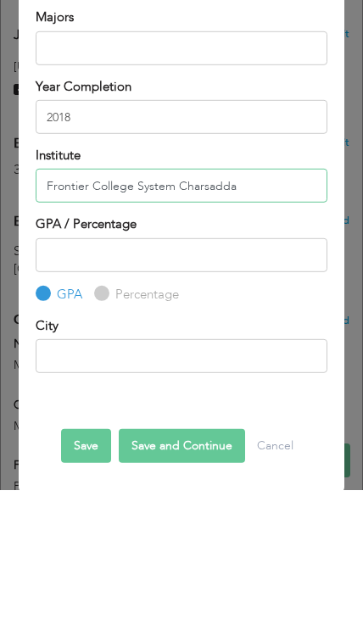
type input "Frontier College System Charsadda"
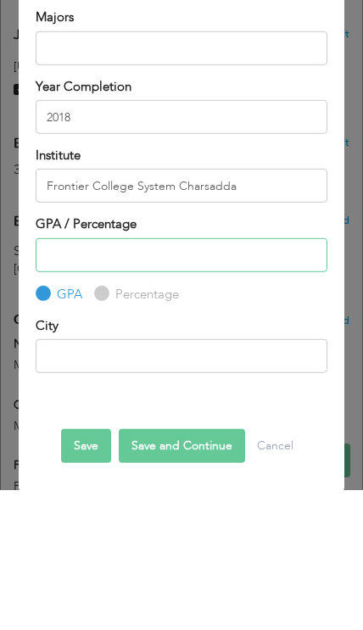
click at [212, 378] on input "number" at bounding box center [181, 395] width 291 height 34
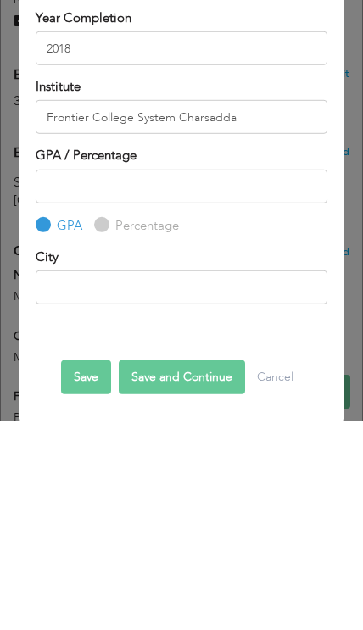
click at [98, 428] on input "Percentage" at bounding box center [99, 433] width 11 height 11
radio input "true"
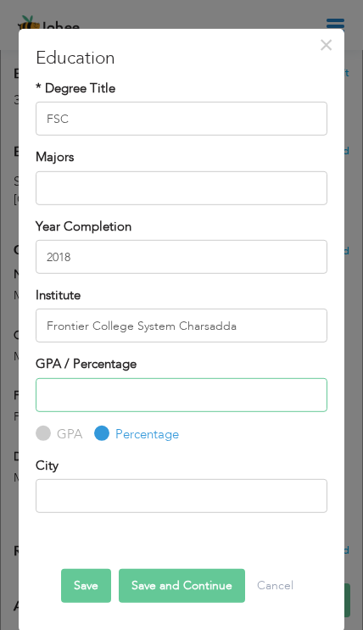
click at [231, 388] on input "number" at bounding box center [181, 395] width 291 height 34
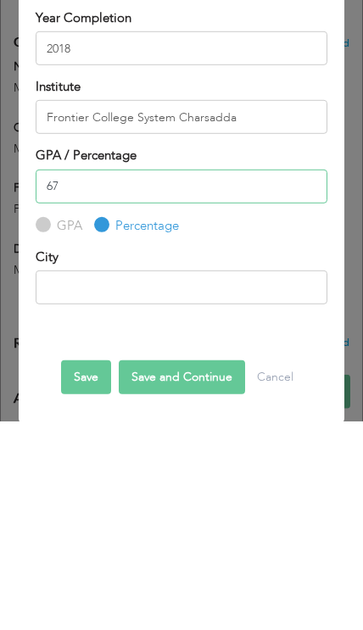
type input "67"
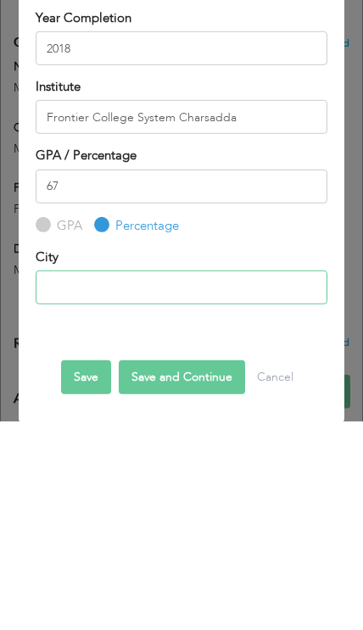
click at [249, 479] on input "text" at bounding box center [181, 496] width 291 height 34
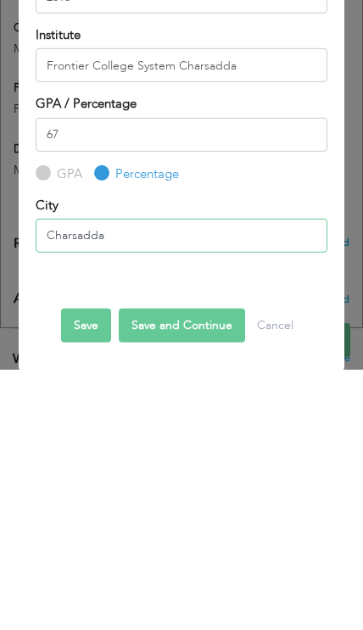
type input "Charsadda"
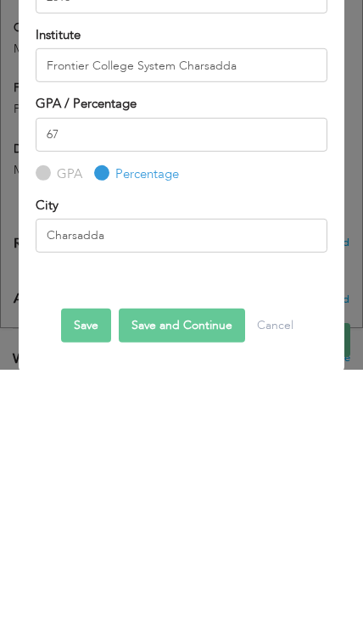
click at [68, 569] on button "Save" at bounding box center [86, 586] width 50 height 34
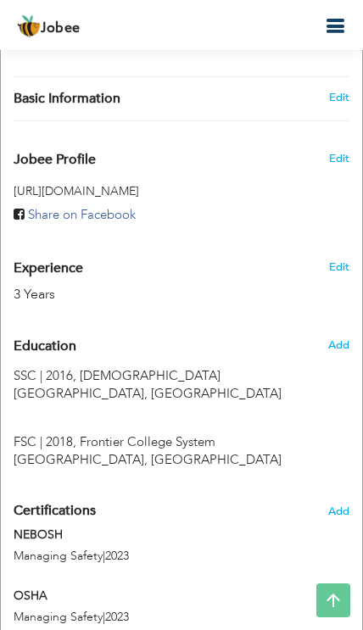
scroll to position [661, 0]
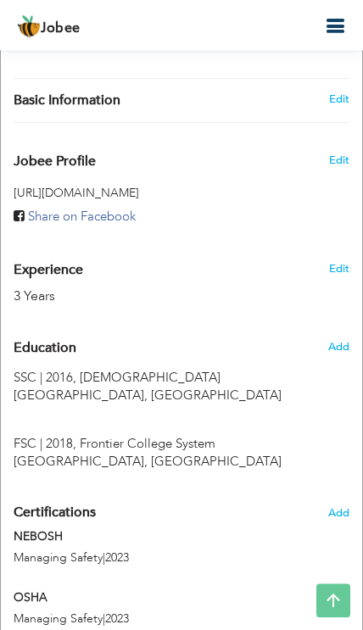
click at [313, 37] on header "Jobee Profile Resume Templates Resume Templates Cover Letters About My Resume W…" at bounding box center [181, 24] width 363 height 51
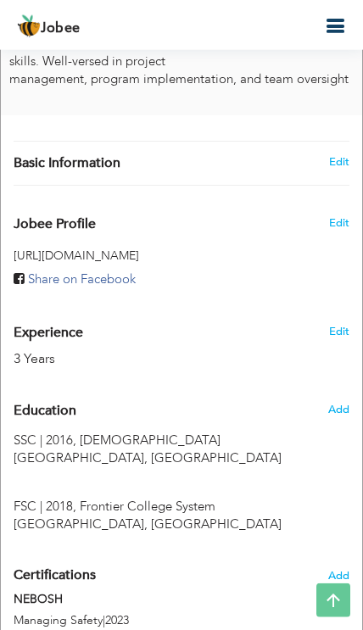
click at [336, 16] on icon "button" at bounding box center [335, 26] width 20 height 20
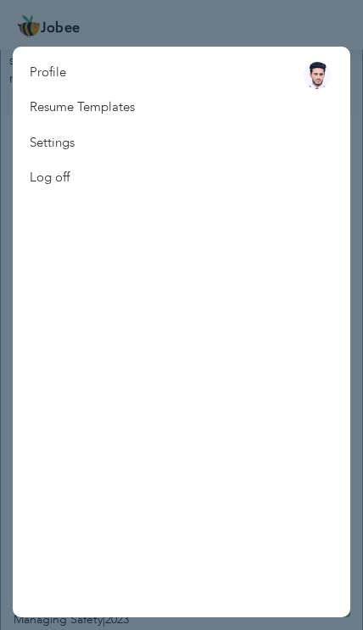
click at [152, 103] on link "Resume Templates" at bounding box center [82, 107] width 139 height 35
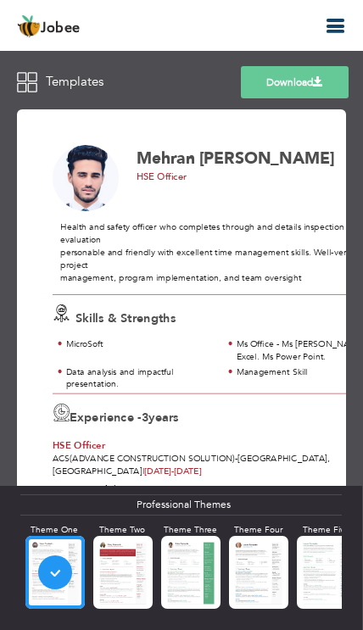
click at [0, 0] on div at bounding box center [0, 0] width 0 height 0
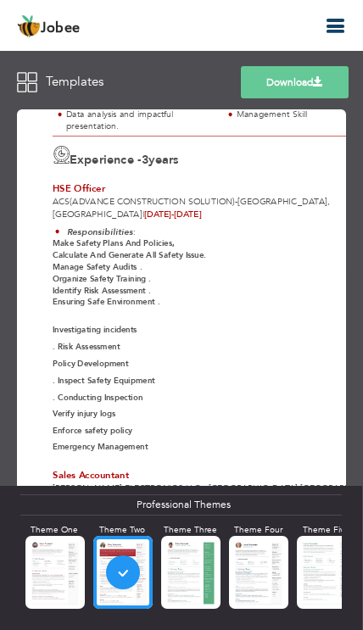
scroll to position [265, 0]
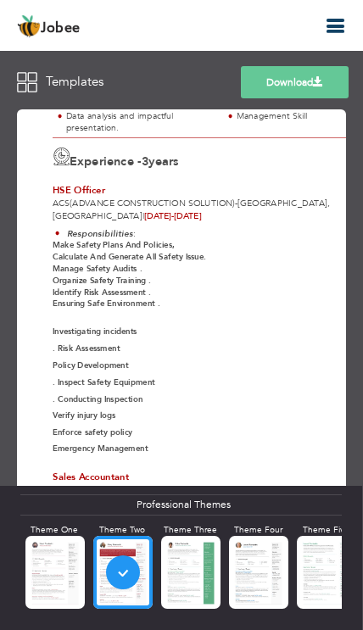
click at [0, 0] on div at bounding box center [0, 0] width 0 height 0
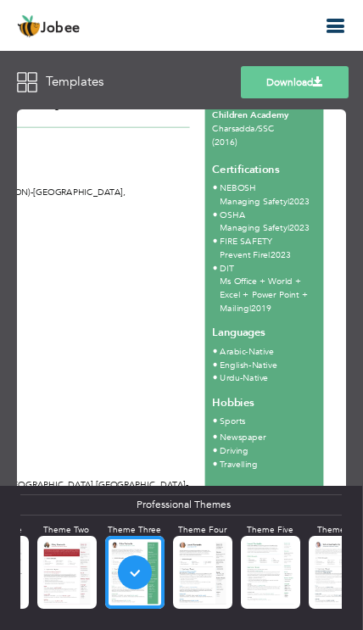
scroll to position [0, 64]
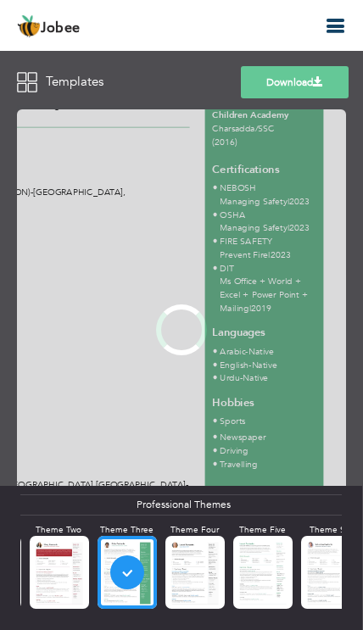
click at [187, 555] on div at bounding box center [181, 330] width 329 height 450
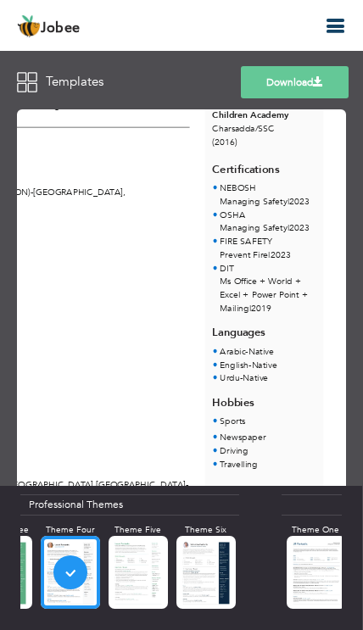
scroll to position [0, 191]
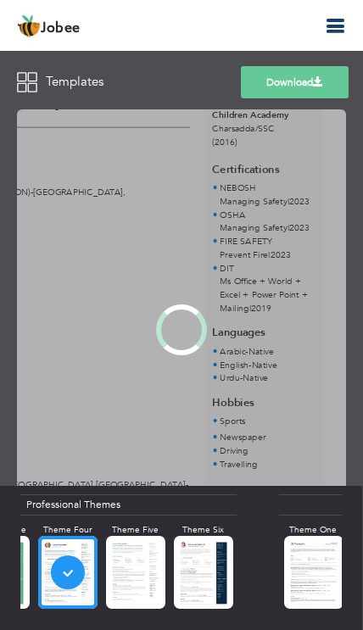
click at [215, 555] on div at bounding box center [181, 330] width 329 height 450
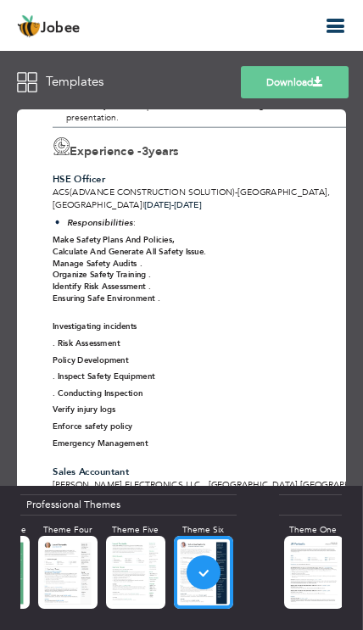
scroll to position [266, 0]
click at [0, 0] on div at bounding box center [0, 0] width 0 height 0
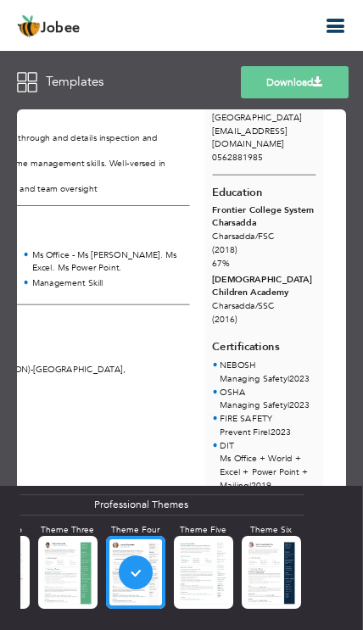
scroll to position [90, 204]
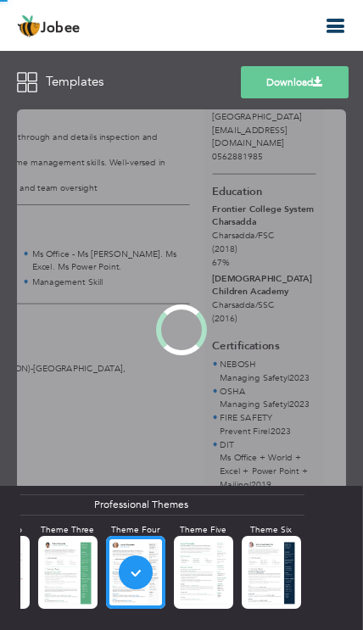
click at [204, 555] on div at bounding box center [181, 330] width 329 height 450
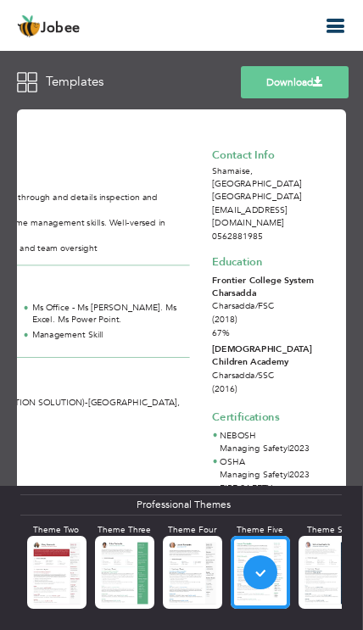
scroll to position [0, 0]
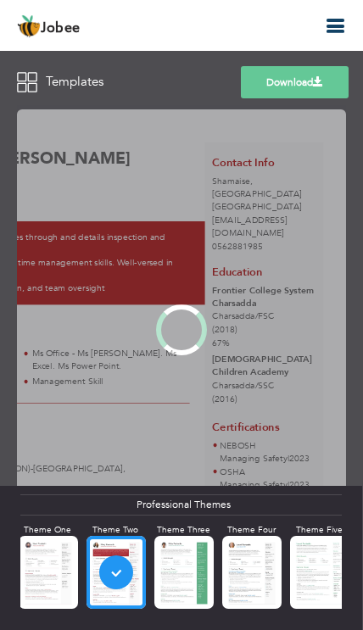
click at [111, 555] on div at bounding box center [181, 330] width 329 height 450
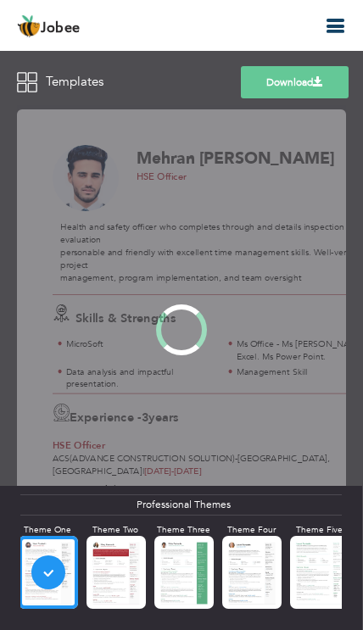
click at [49, 555] on div at bounding box center [181, 330] width 329 height 450
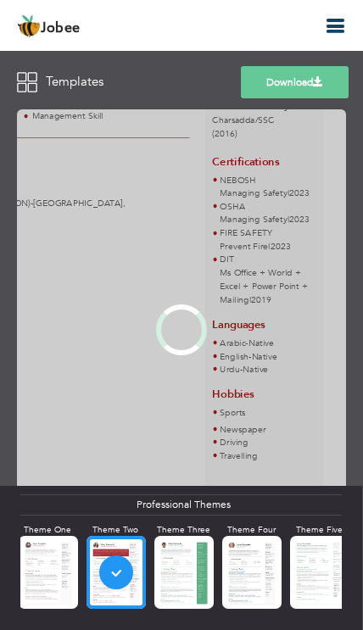
click at [121, 555] on div at bounding box center [181, 330] width 329 height 450
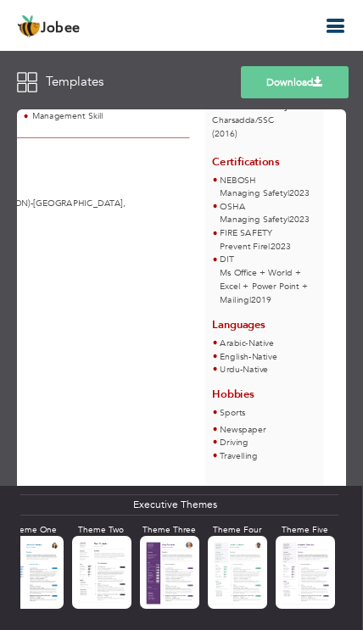
click at [0, 0] on div at bounding box center [0, 0] width 0 height 0
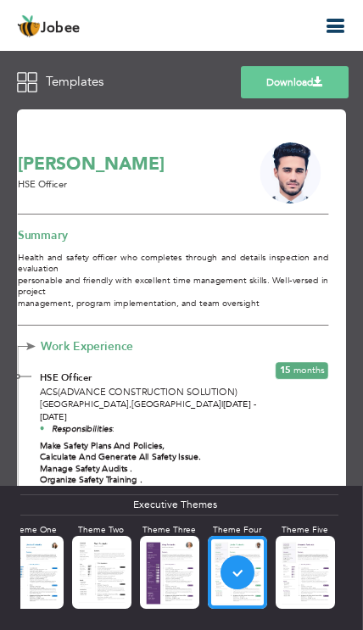
scroll to position [0, 204]
click at [313, 77] on span at bounding box center [318, 81] width 10 height 10
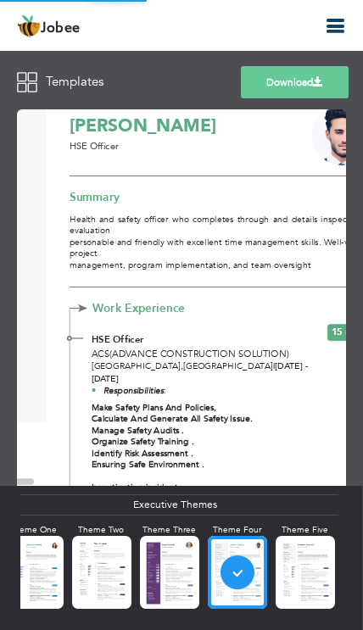
scroll to position [36, 153]
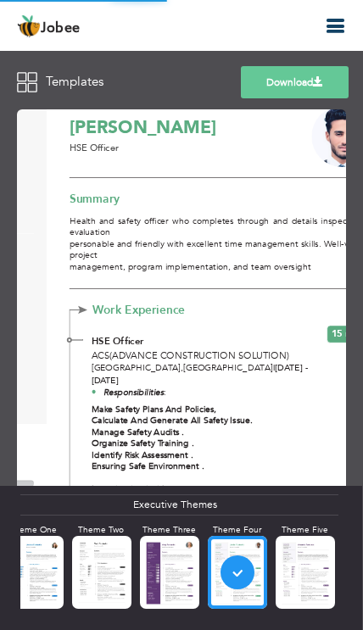
click at [307, 82] on link "Download" at bounding box center [295, 82] width 108 height 32
click at [296, 92] on link "Download" at bounding box center [295, 82] width 108 height 32
